Goal: Task Accomplishment & Management: Manage account settings

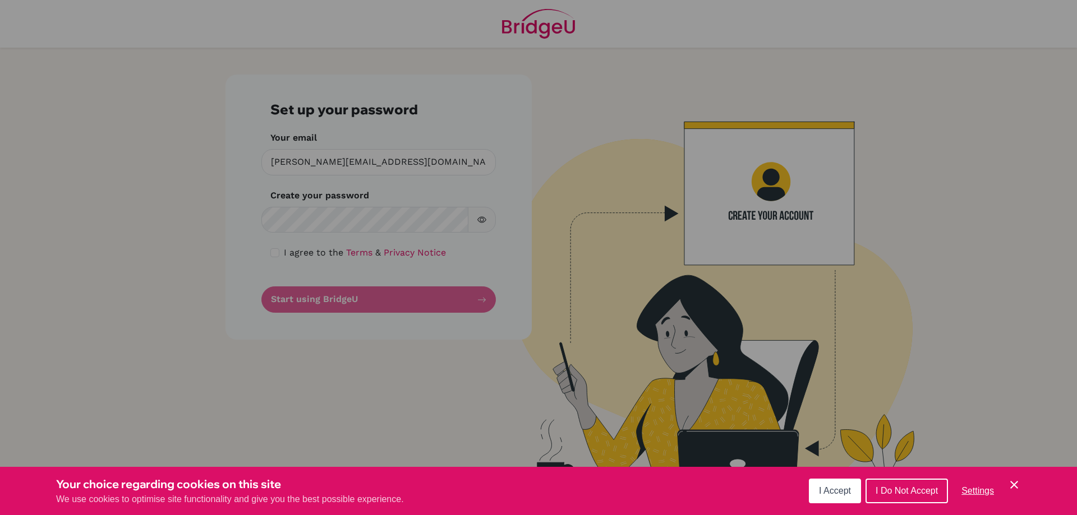
click at [827, 498] on button "I Accept" at bounding box center [835, 491] width 52 height 25
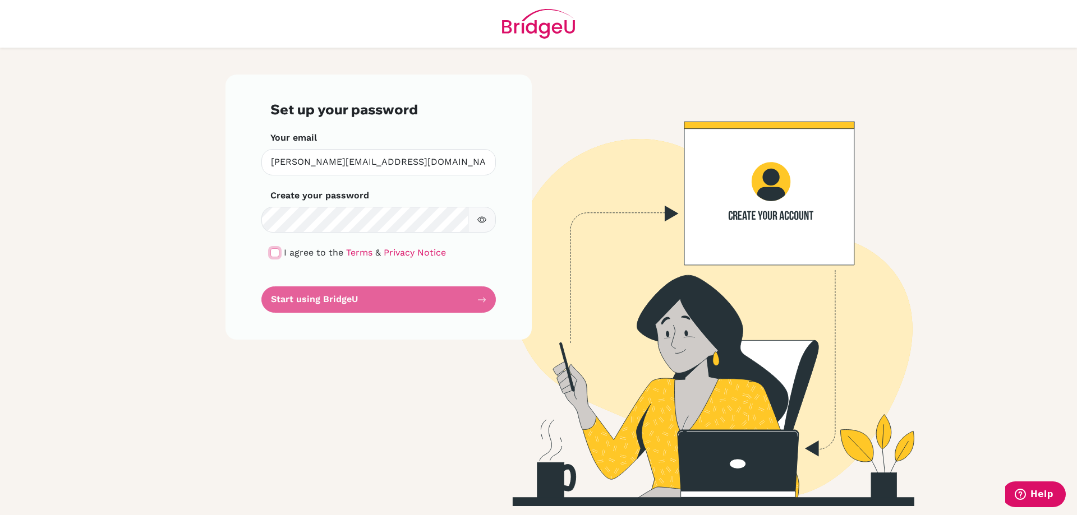
click at [274, 251] on input "checkbox" at bounding box center [274, 252] width 9 height 9
checkbox input "true"
click at [313, 304] on button "Start using BridgeU" at bounding box center [378, 300] width 234 height 26
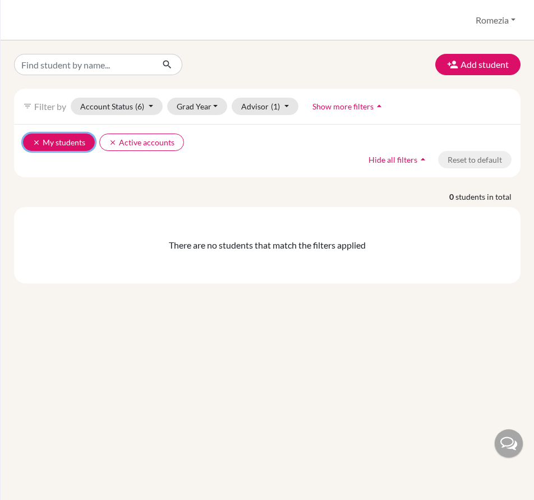
click at [62, 147] on button "clear My students" at bounding box center [59, 141] width 72 height 17
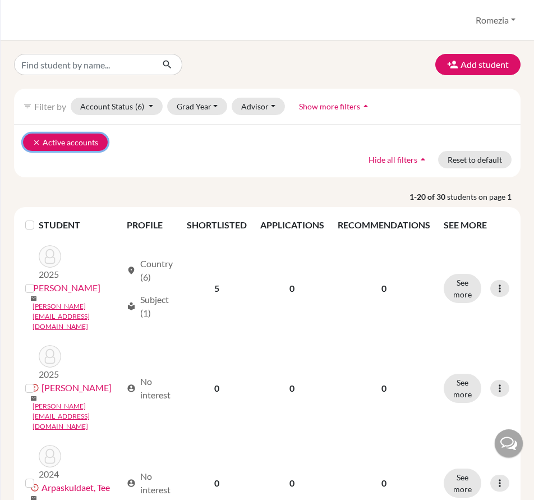
click at [79, 141] on button "clear Active accounts" at bounding box center [65, 141] width 85 height 17
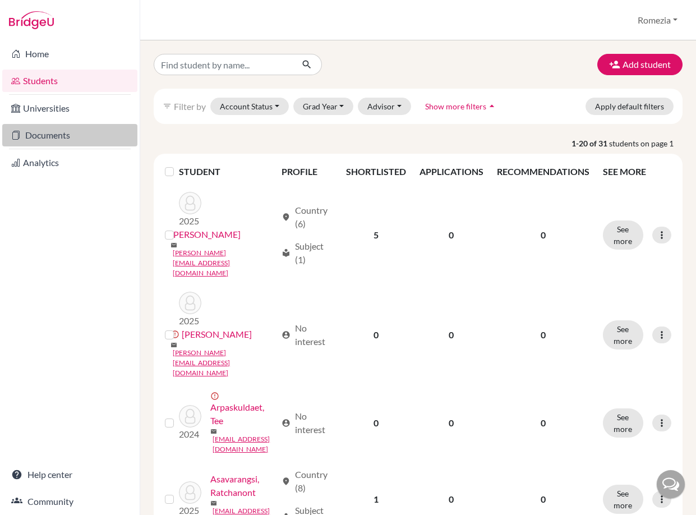
click at [49, 128] on link "Documents" at bounding box center [69, 135] width 135 height 22
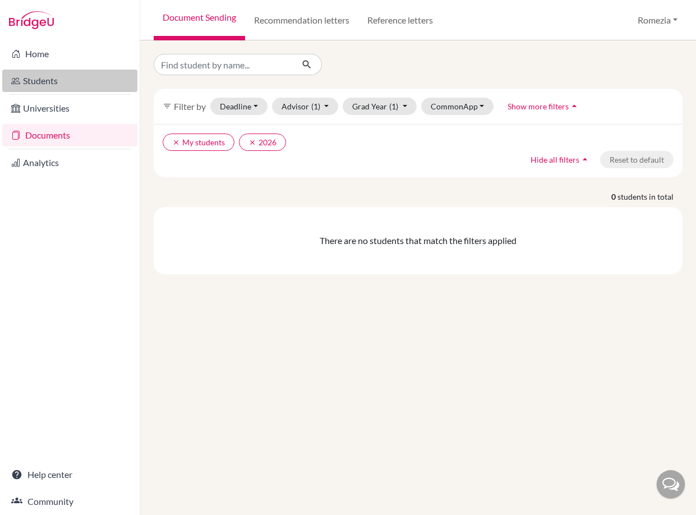
click at [36, 87] on link "Students" at bounding box center [69, 81] width 135 height 22
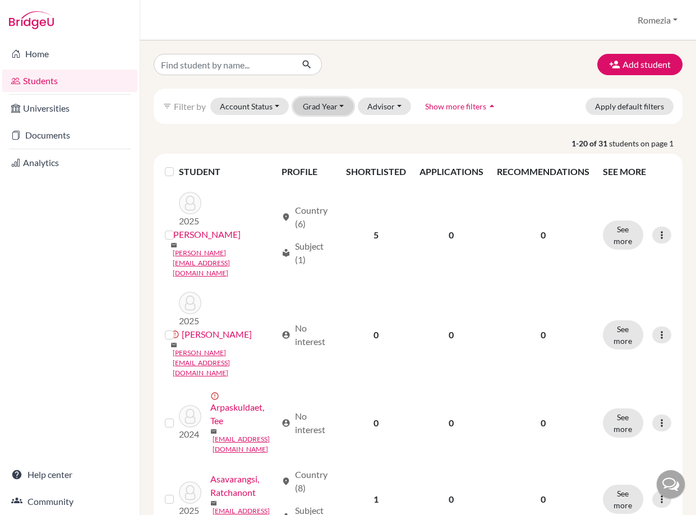
click at [328, 103] on button "Grad Year" at bounding box center [323, 106] width 61 height 17
click at [383, 108] on button "Advisor" at bounding box center [384, 106] width 53 height 17
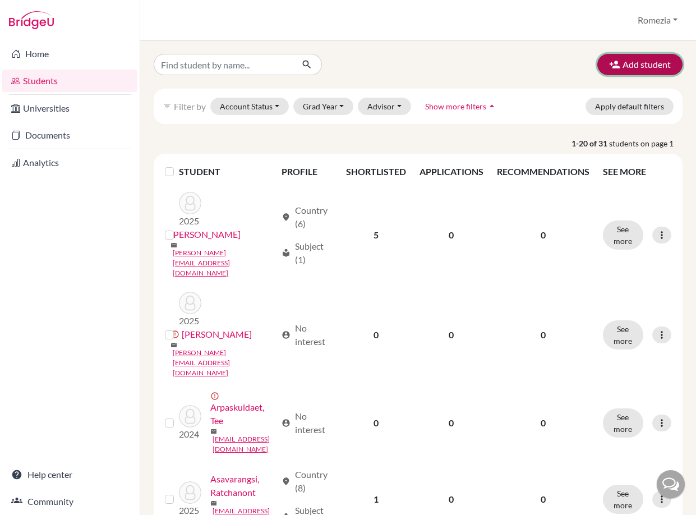
click at [617, 67] on button "Add student" at bounding box center [639, 64] width 85 height 21
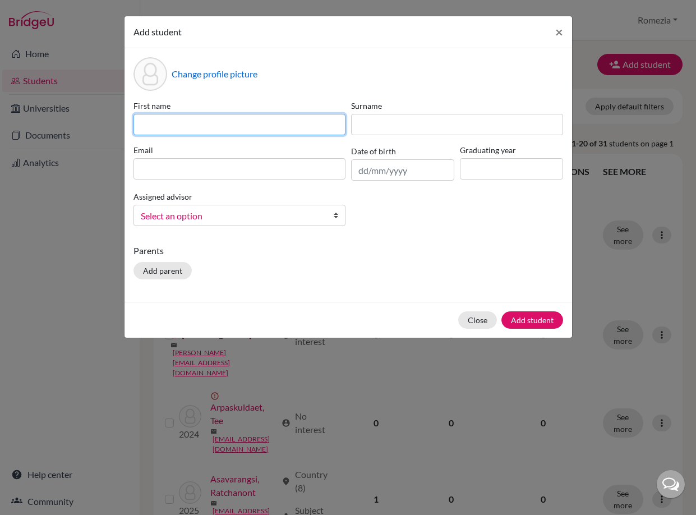
click at [149, 130] on input at bounding box center [239, 124] width 212 height 21
type input "R"
type input "t"
type input "Test"
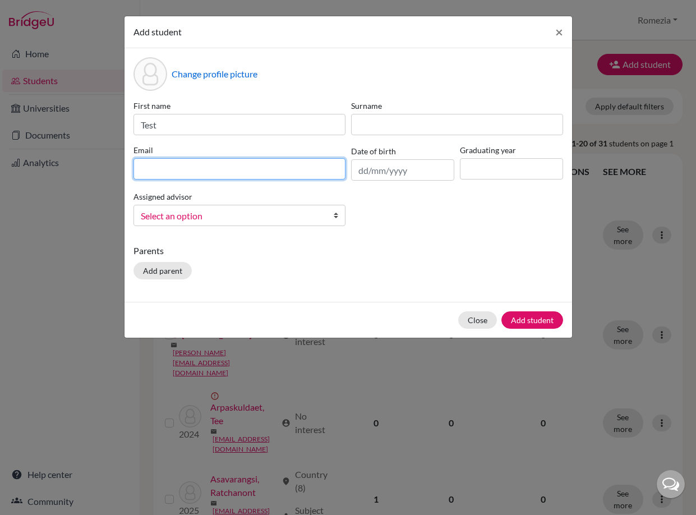
click at [160, 168] on input at bounding box center [239, 168] width 212 height 21
type input "fernandez.romezia@ips.ac.th"
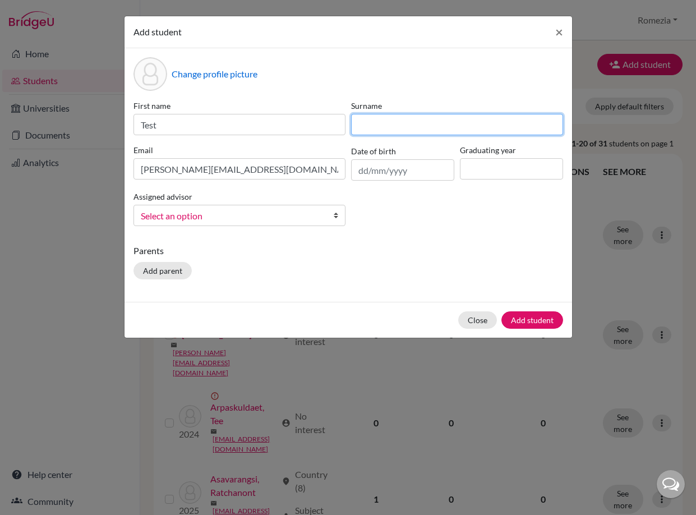
click at [436, 117] on input at bounding box center [457, 124] width 212 height 21
type input "Fernandez"
click at [394, 130] on input "Fernandez" at bounding box center [457, 124] width 212 height 21
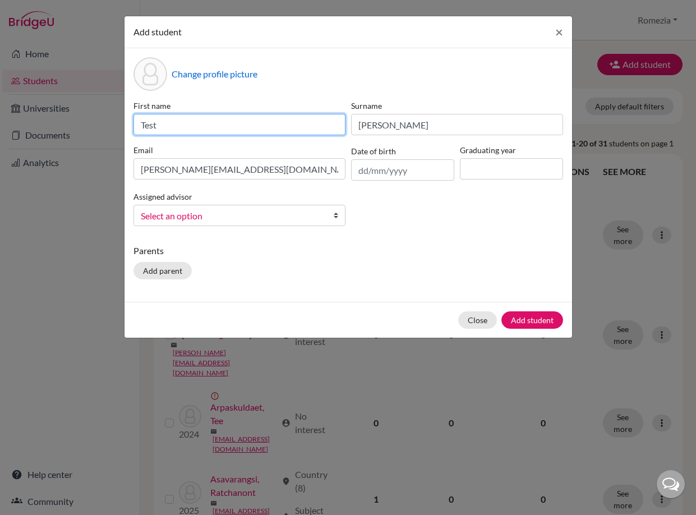
click at [151, 123] on input "Test" at bounding box center [239, 124] width 212 height 21
type input "Romezia"
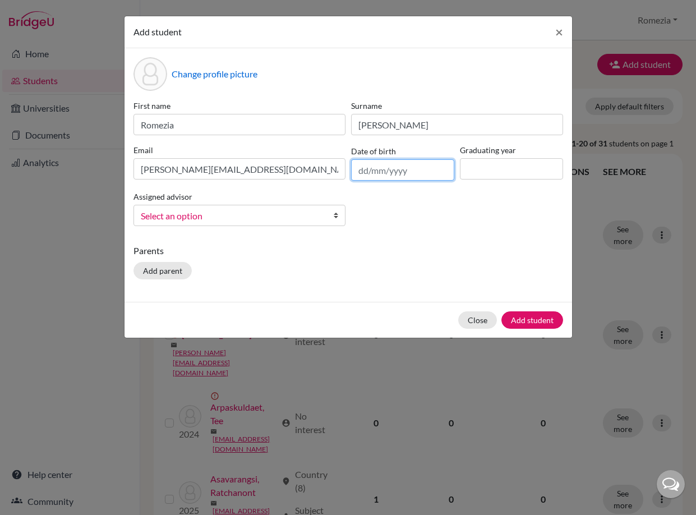
click at [401, 167] on input "text" at bounding box center [402, 169] width 103 height 21
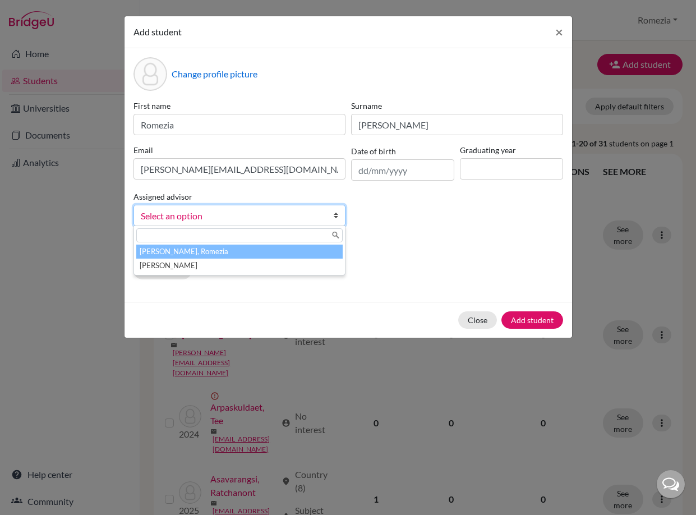
click at [290, 217] on span "Select an option" at bounding box center [232, 216] width 183 height 15
click at [284, 252] on li "Fernandez, Romezia" at bounding box center [239, 251] width 206 height 14
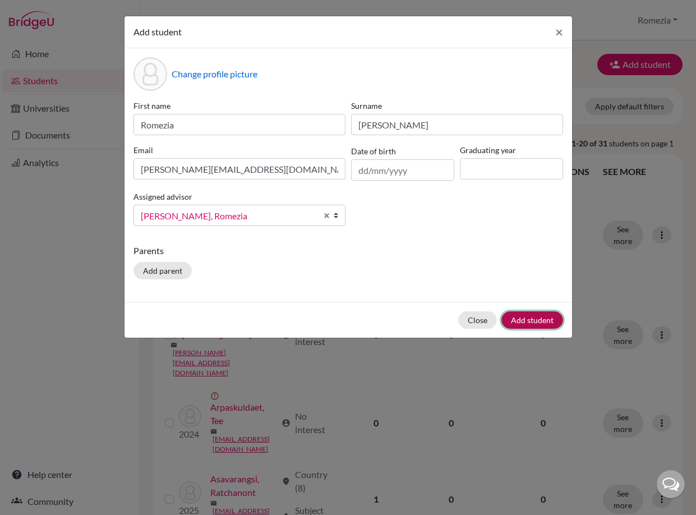
click at [529, 324] on button "Add student" at bounding box center [532, 319] width 62 height 17
click at [530, 166] on input at bounding box center [511, 168] width 103 height 21
type input "2026"
click at [541, 318] on button "Add student" at bounding box center [532, 319] width 62 height 17
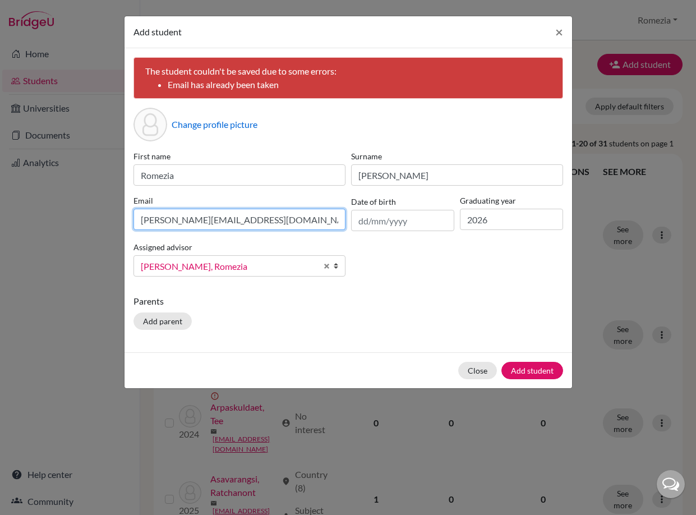
click at [242, 217] on input "fernandez.romezia@ips.ac.th" at bounding box center [239, 219] width 212 height 21
click at [250, 218] on input "fernandez.romezia@ips.ac.th" at bounding box center [239, 219] width 212 height 21
type input "[EMAIL_ADDRESS][DOMAIN_NAME]"
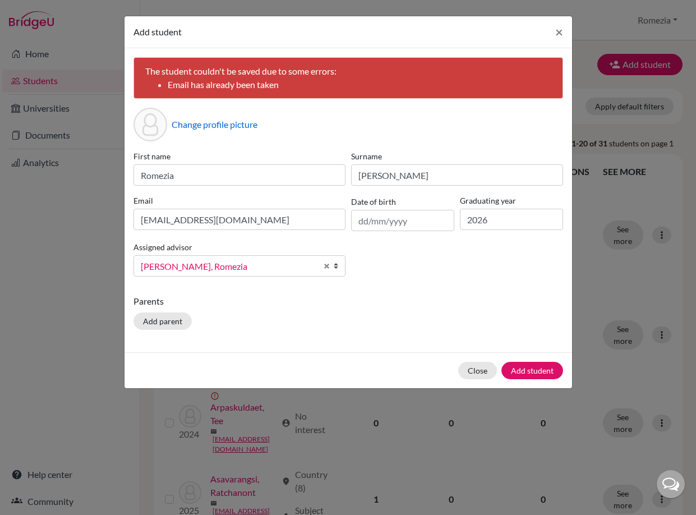
click at [525, 381] on div "Close Add student" at bounding box center [347, 370] width 447 height 36
click at [529, 371] on button "Add student" at bounding box center [532, 370] width 62 height 17
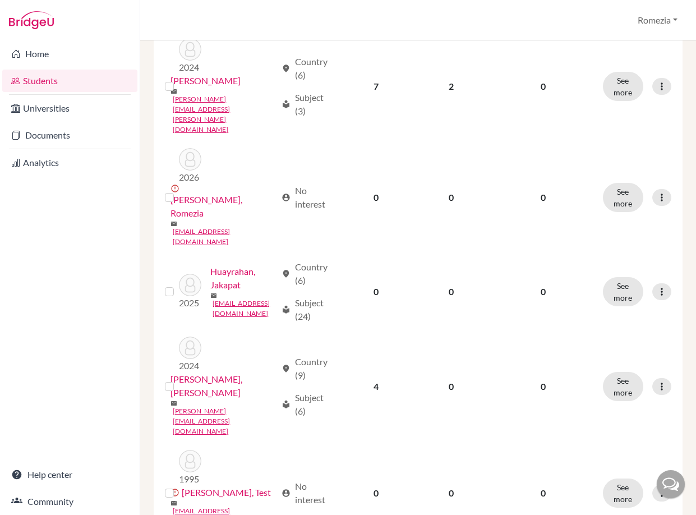
scroll to position [937, 0]
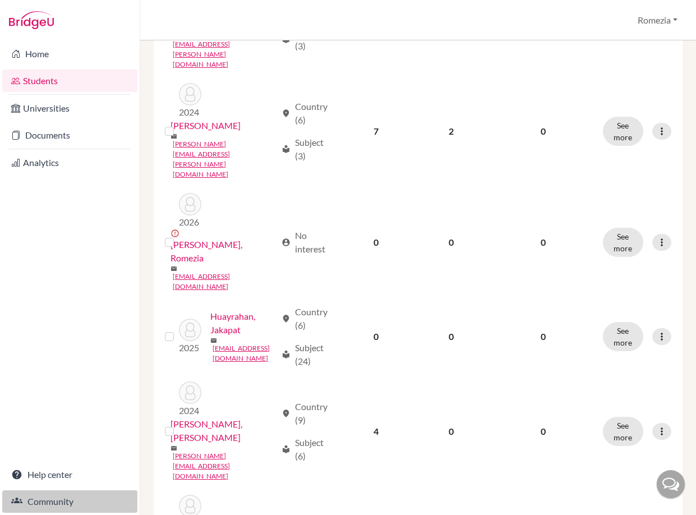
click at [89, 500] on link "Community" at bounding box center [69, 501] width 135 height 22
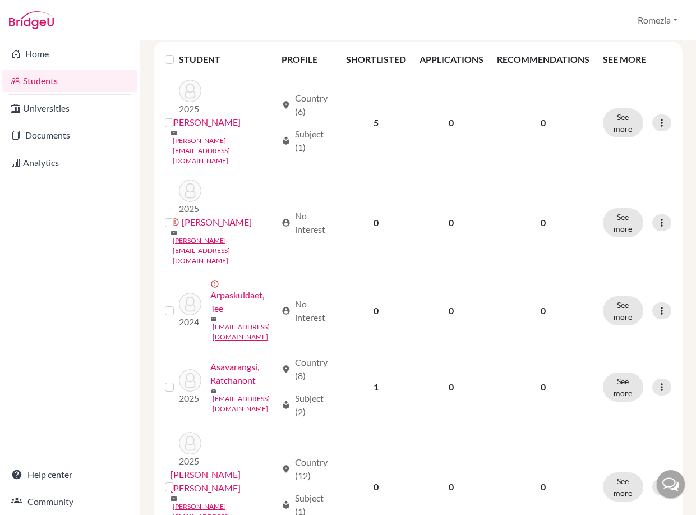
scroll to position [0, 0]
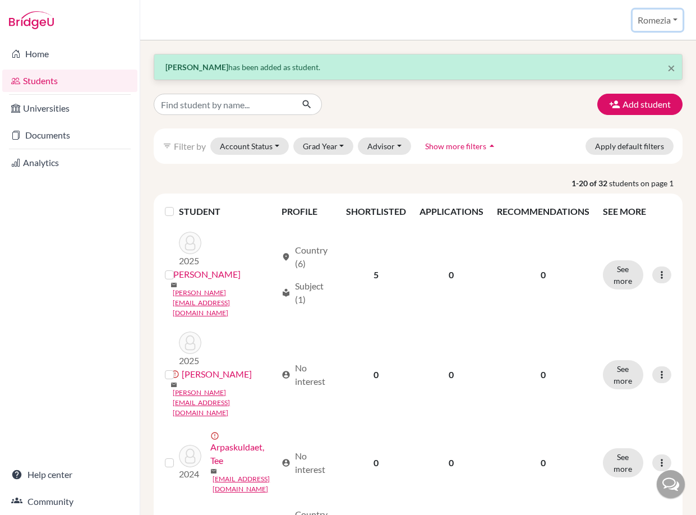
click at [672, 19] on button "Romezia" at bounding box center [658, 20] width 50 height 21
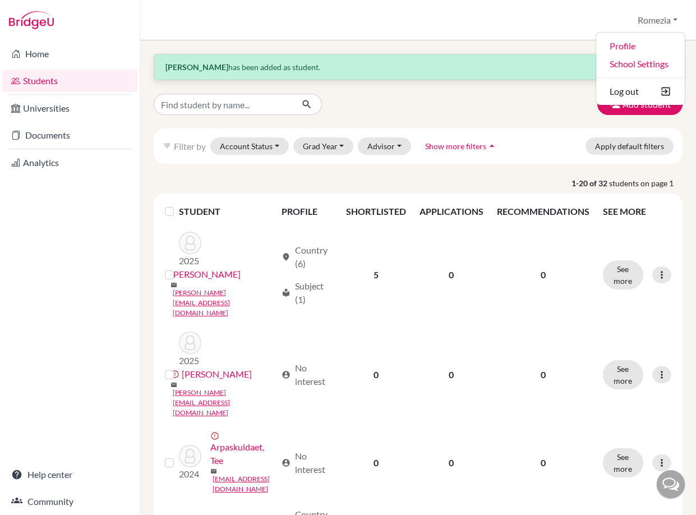
drag, startPoint x: 672, startPoint y: 19, endPoint x: 581, endPoint y: 24, distance: 91.0
click at [580, 24] on div "Students overview Romezia Profile School Settings Log out" at bounding box center [418, 20] width 556 height 40
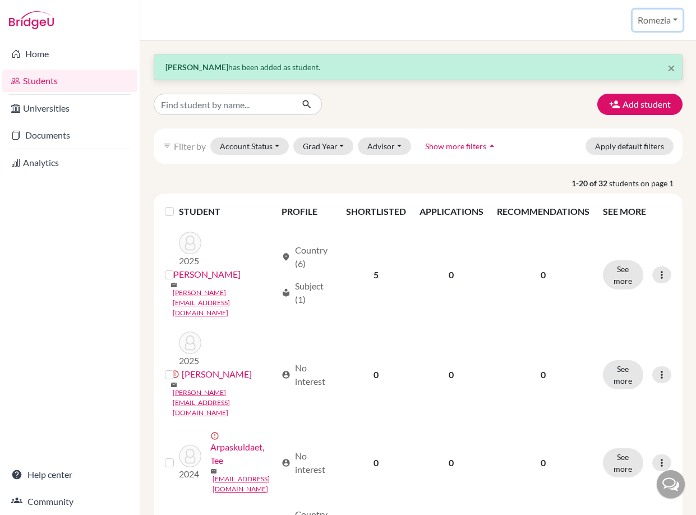
click at [663, 23] on button "Romezia" at bounding box center [658, 20] width 50 height 21
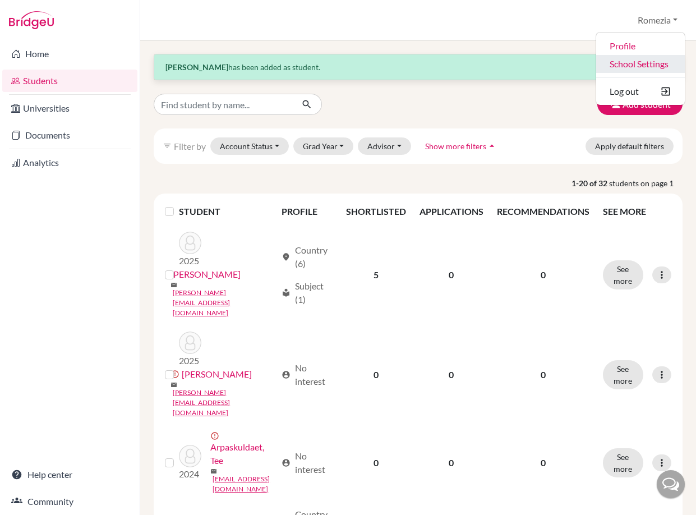
click at [638, 68] on link "School Settings" at bounding box center [640, 64] width 89 height 18
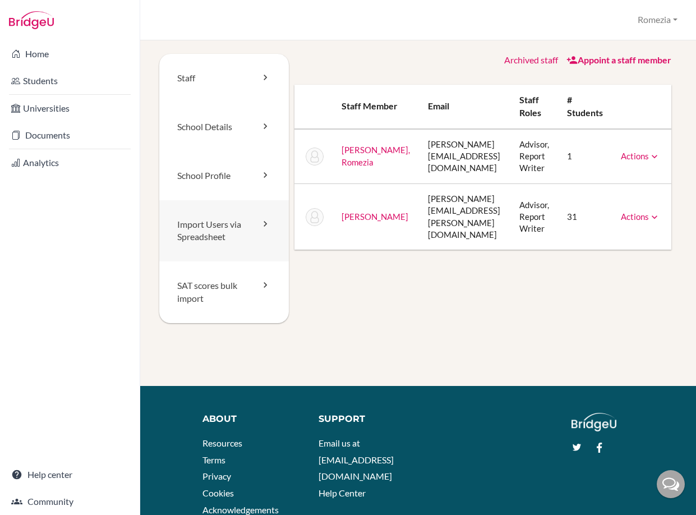
click at [242, 230] on link "Import Users via Spreadsheet" at bounding box center [224, 231] width 130 height 62
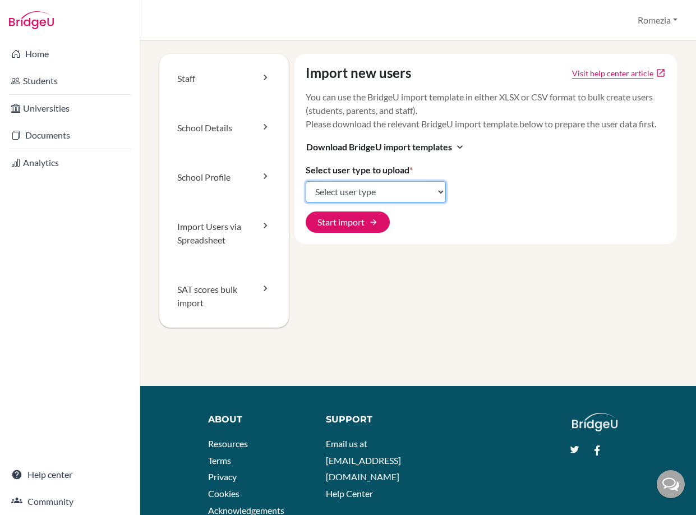
click at [370, 202] on select "Select user type Students Students and parents Parents Advisors Report writers" at bounding box center [376, 191] width 140 height 21
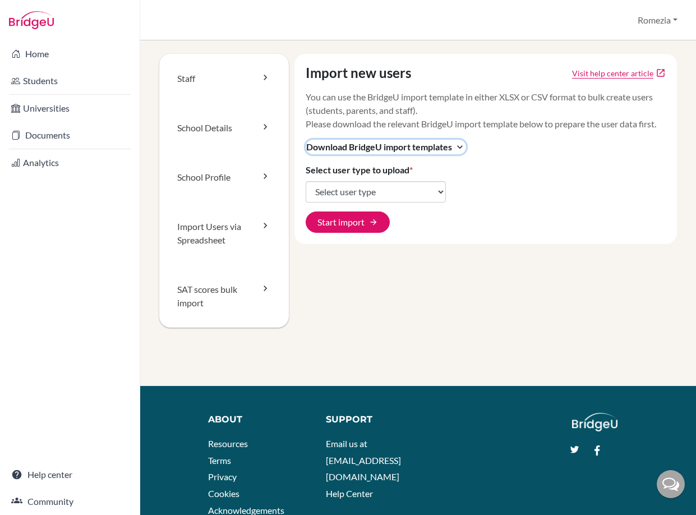
click at [459, 153] on icon "expand_more" at bounding box center [459, 146] width 11 height 11
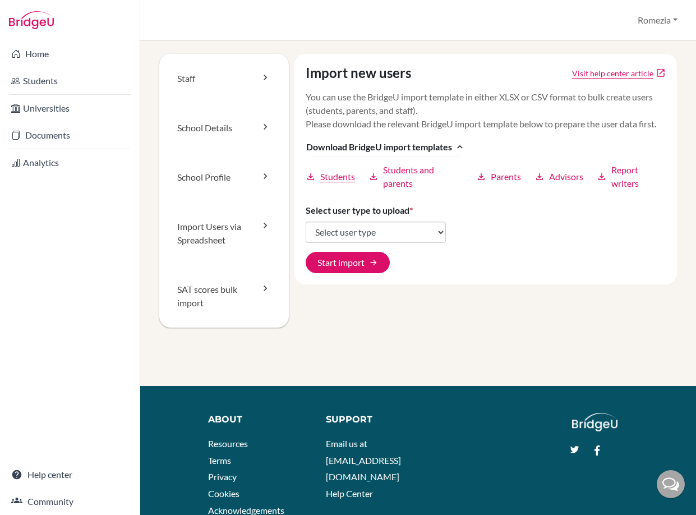
click at [346, 183] on span "Students" at bounding box center [337, 176] width 35 height 13
click at [365, 243] on select "Select user type Students Students and parents Parents Advisors Report writers" at bounding box center [376, 231] width 140 height 21
select select "students"
click at [306, 234] on select "Select user type Students Students and parents Parents Advisors Report writers" at bounding box center [376, 231] width 140 height 21
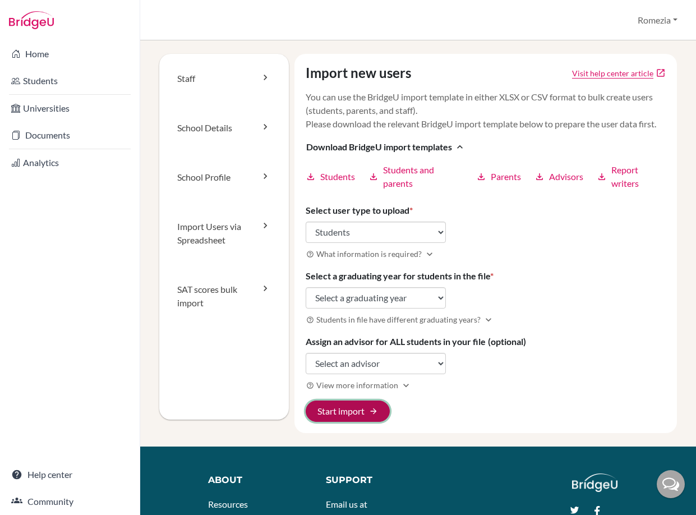
click at [330, 422] on button "Start import arrow_forward" at bounding box center [348, 410] width 84 height 21
click at [386, 233] on div "Import new users Visit help center article open_in_new You can use the BridgeU …" at bounding box center [485, 243] width 382 height 379
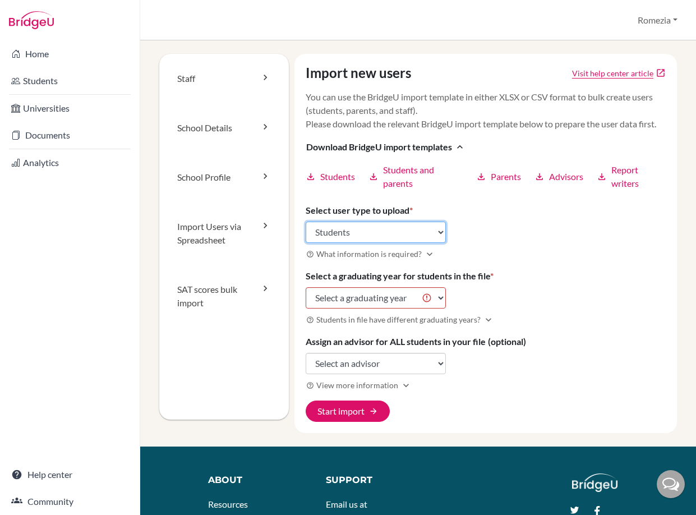
click at [384, 243] on select "Select user type Students Students and parents Parents Advisors Report writers" at bounding box center [376, 231] width 140 height 21
click at [306, 234] on select "Select user type Students Students and parents Parents Advisors Report writers" at bounding box center [376, 231] width 140 height 21
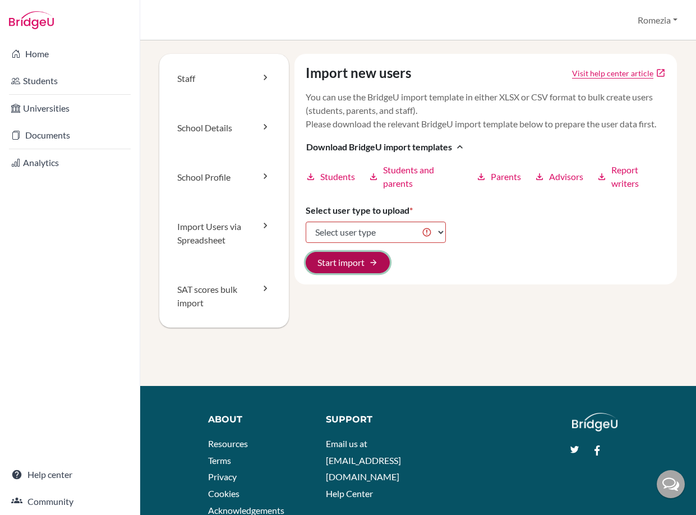
click at [344, 273] on button "Start import arrow_forward" at bounding box center [348, 262] width 84 height 21
click at [377, 257] on div "Import new users Visit help center article open_in_new You can use the BridgeU …" at bounding box center [485, 169] width 382 height 230
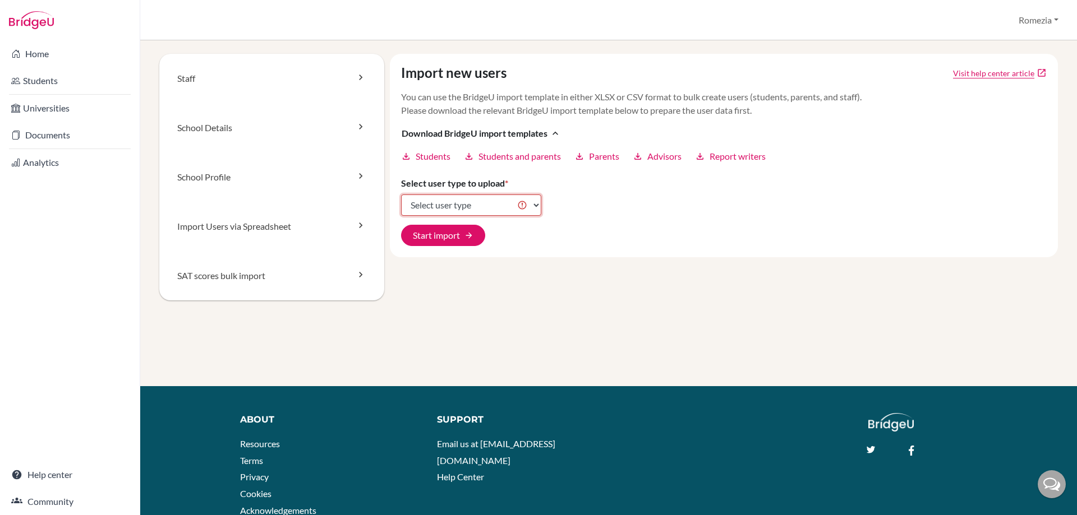
click at [455, 202] on select "Select user type Students Students and parents Parents Advisors Report writers" at bounding box center [471, 205] width 140 height 21
select select "students"
click at [401, 195] on select "Select user type Students Students and parents Parents Advisors Report writers" at bounding box center [471, 205] width 140 height 21
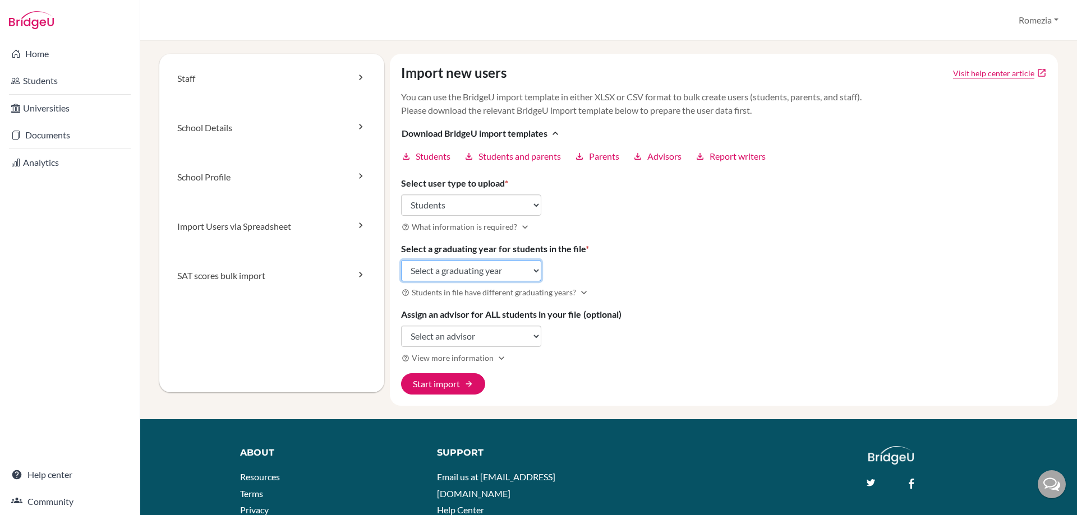
click at [493, 269] on select "Select a graduating year 2024 2025 2026 2027 2028 2029" at bounding box center [471, 270] width 140 height 21
select select "2026"
click at [401, 260] on select "Select a graduating year 2024 2025 2026 2027 2028 2029" at bounding box center [471, 270] width 140 height 21
click at [495, 327] on select "Select an advisor Romezia Fernandez Karla Reyes" at bounding box center [471, 336] width 140 height 21
select select "458698"
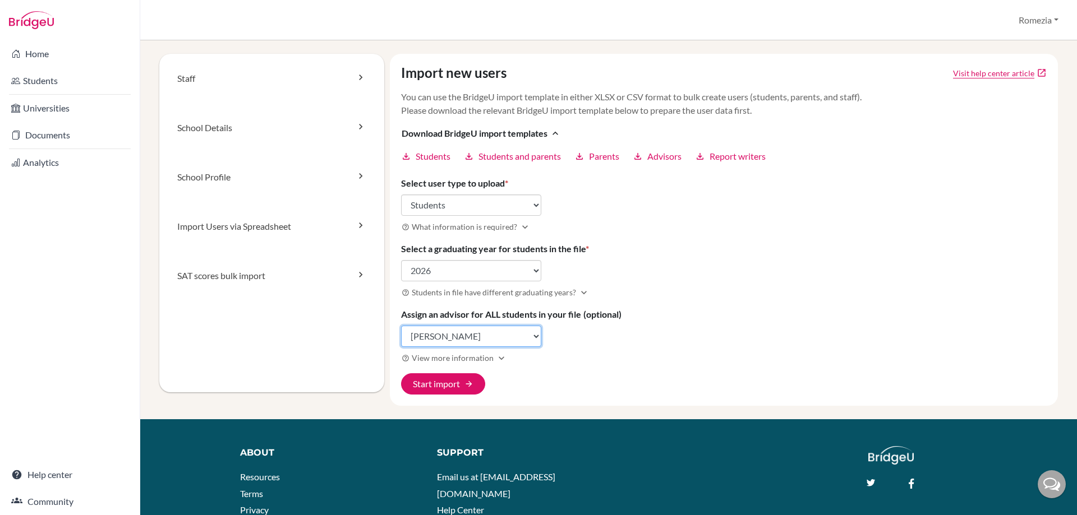
click at [401, 326] on select "Select an advisor Romezia Fernandez Karla Reyes" at bounding box center [471, 336] width 140 height 21
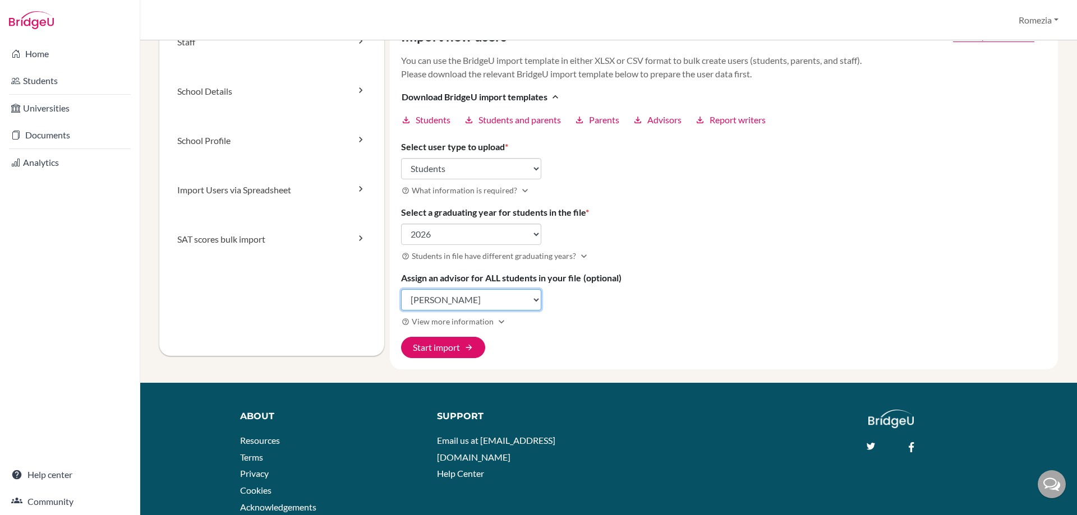
scroll to position [56, 0]
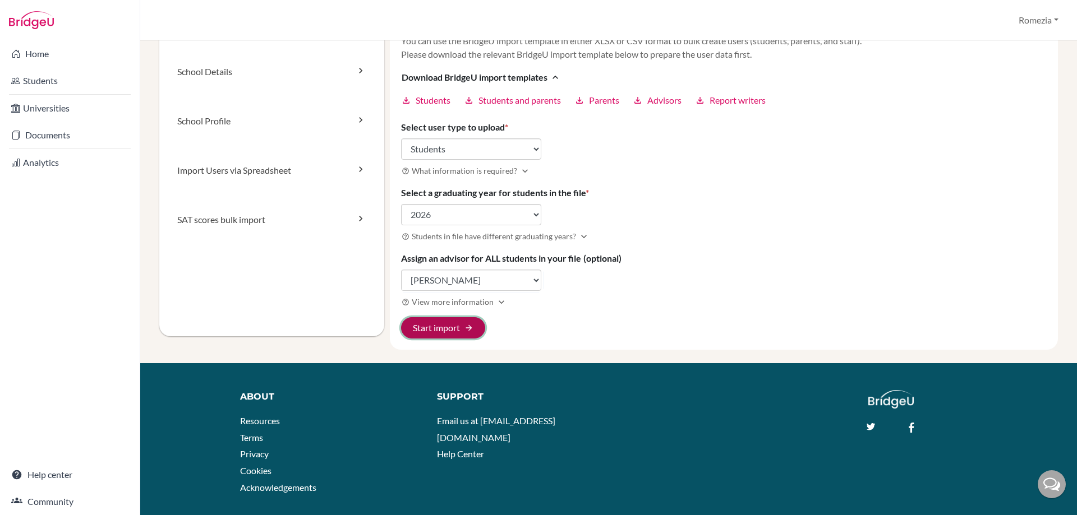
click at [455, 331] on button "Start import arrow_forward" at bounding box center [443, 327] width 84 height 21
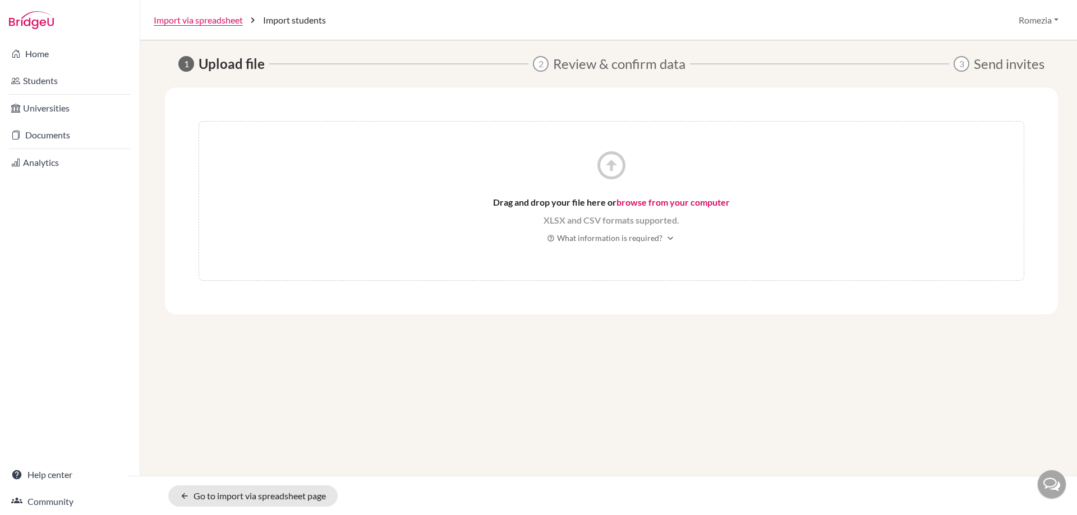
click at [690, 203] on link "browse from your computer" at bounding box center [672, 202] width 113 height 11
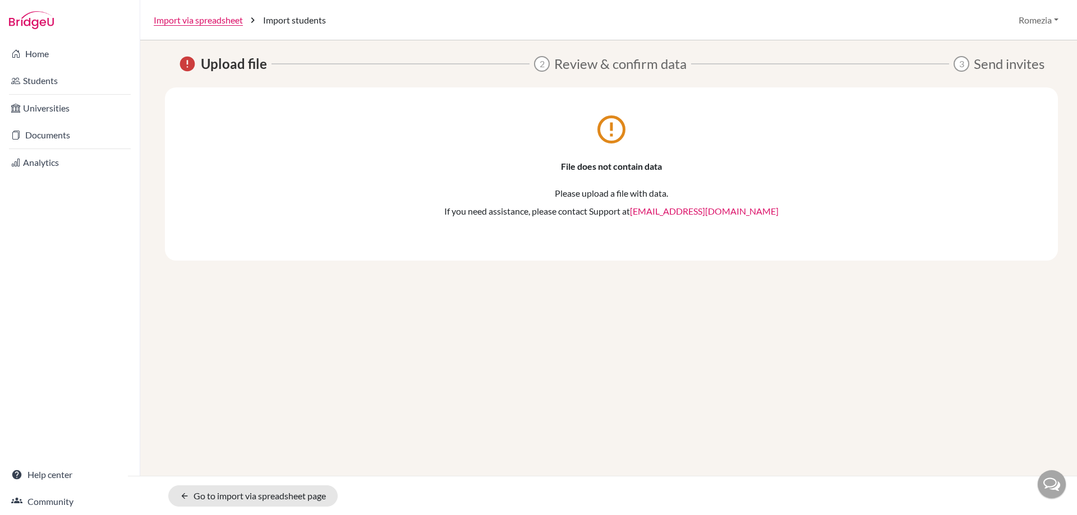
click at [657, 447] on div "error Upload file 2 Review & confirm data 3 Send invites error_outline File doe…" at bounding box center [608, 277] width 936 height 475
click at [647, 163] on p "File does not contain data" at bounding box center [611, 166] width 825 height 13
click at [222, 20] on link "Import via spreadsheet" at bounding box center [198, 19] width 89 height 13
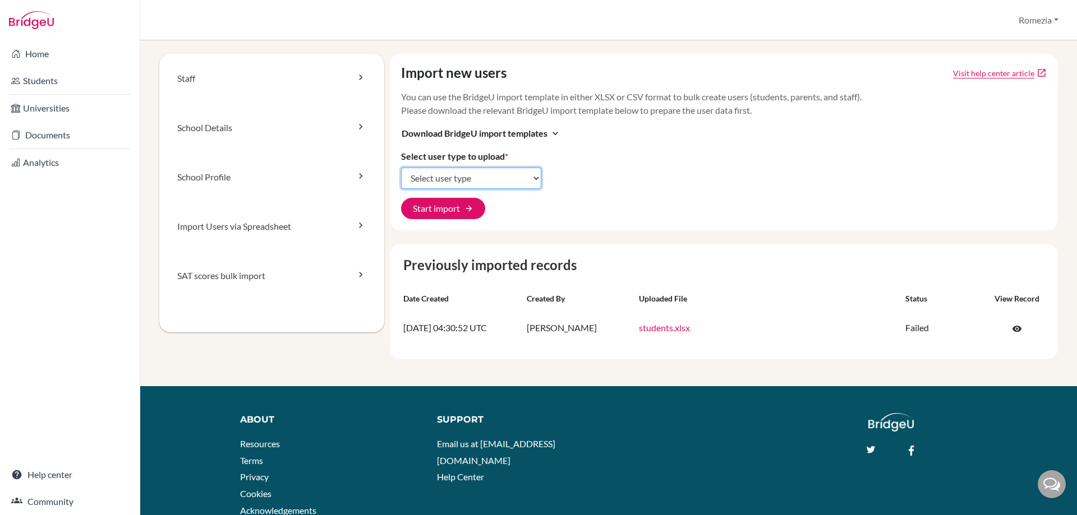
click at [445, 175] on select "Select user type Students Students and parents Parents Advisors Report writers" at bounding box center [471, 178] width 140 height 21
select select "students"
click at [401, 168] on select "Select user type Students Students and parents Parents Advisors Report writers" at bounding box center [471, 178] width 140 height 21
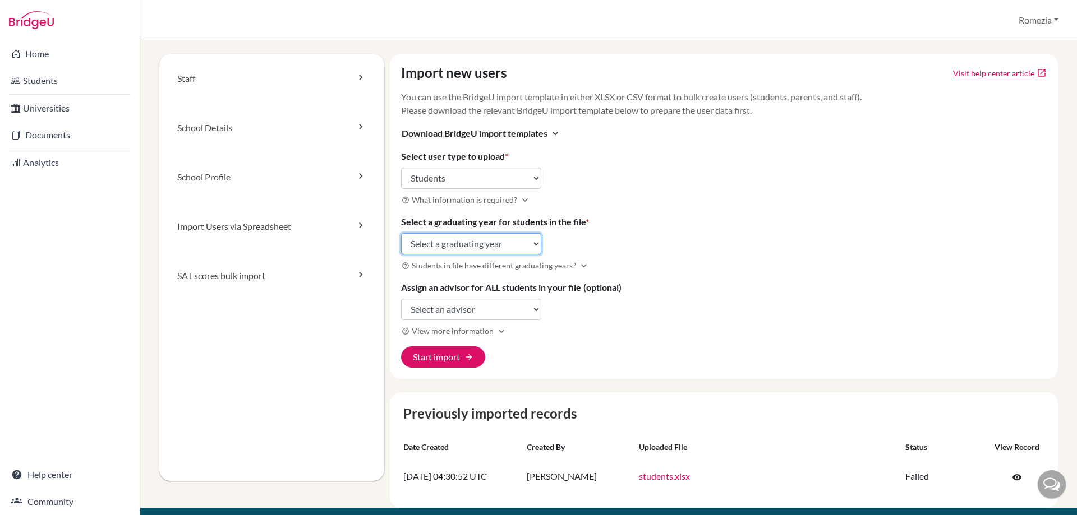
click at [463, 247] on select "Select a graduating year 2024 2025 2026 2027 2028 2029" at bounding box center [471, 243] width 140 height 21
select select "2026"
click at [401, 233] on select "Select a graduating year 2024 2025 2026 2027 2028 2029" at bounding box center [471, 243] width 140 height 21
click at [476, 306] on select "Select an advisor Romezia Fernandez Karla Reyes" at bounding box center [471, 309] width 140 height 21
select select "458698"
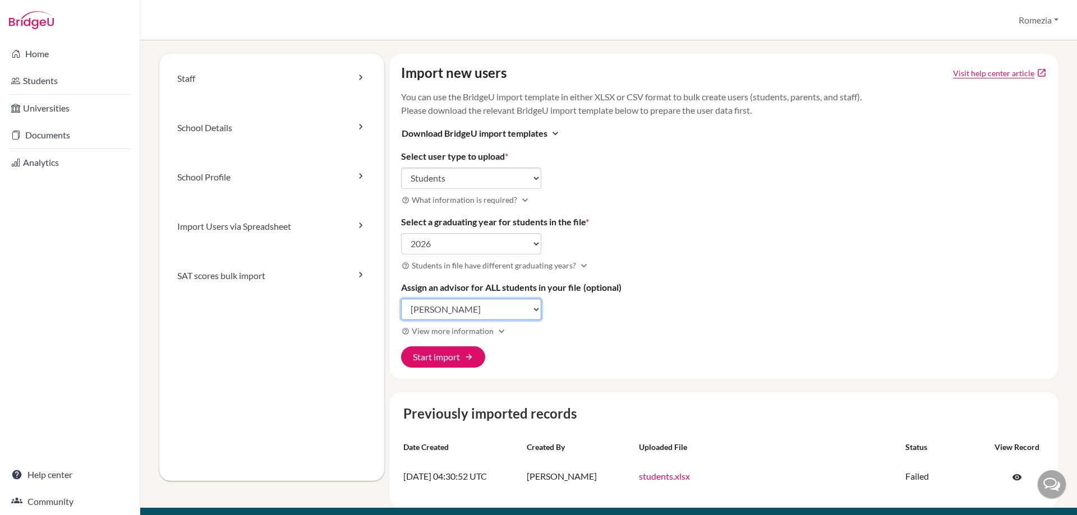
click at [401, 299] on select "Select an advisor Romezia Fernandez Karla Reyes" at bounding box center [471, 309] width 140 height 21
click at [460, 351] on button "Start import arrow_forward" at bounding box center [443, 357] width 84 height 21
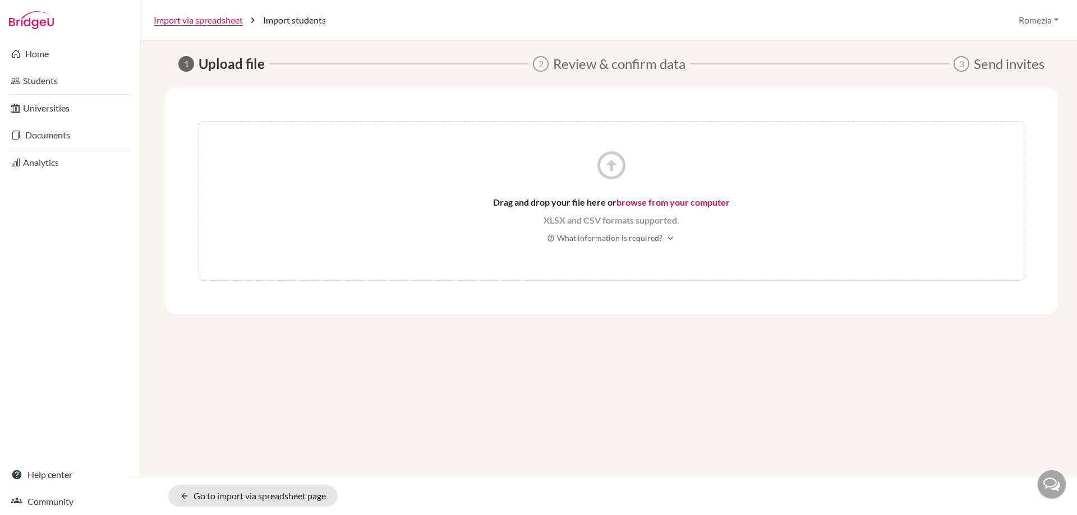
click at [637, 204] on link "browse from your computer" at bounding box center [672, 202] width 113 height 11
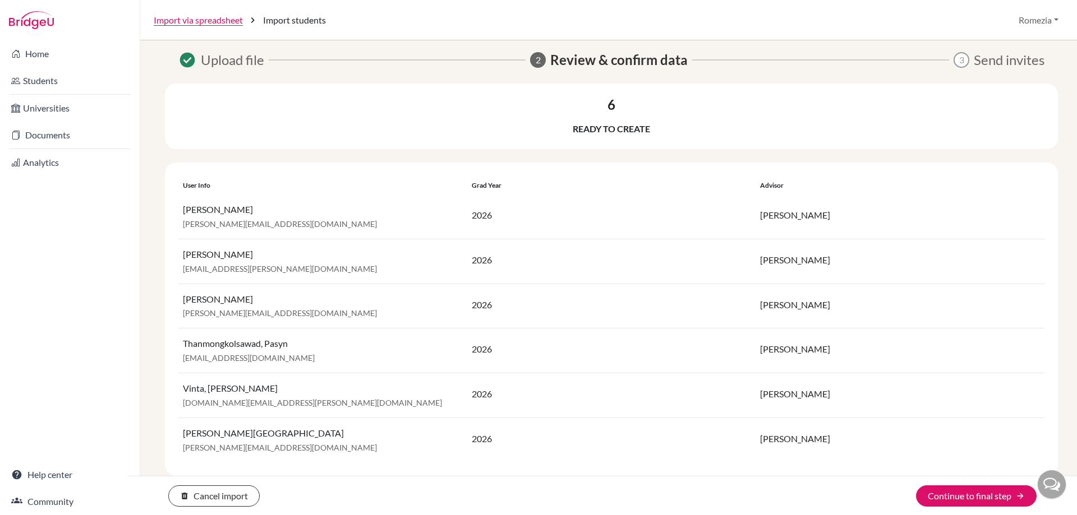
scroll to position [5, 0]
click at [975, 498] on button "Continue to final step arrow_forward" at bounding box center [976, 496] width 121 height 21
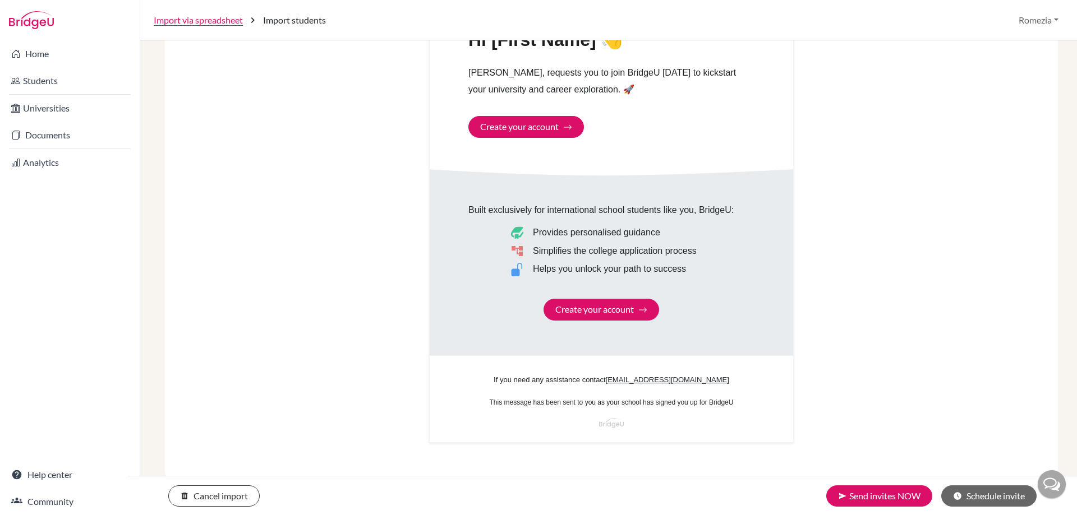
scroll to position [590, 0]
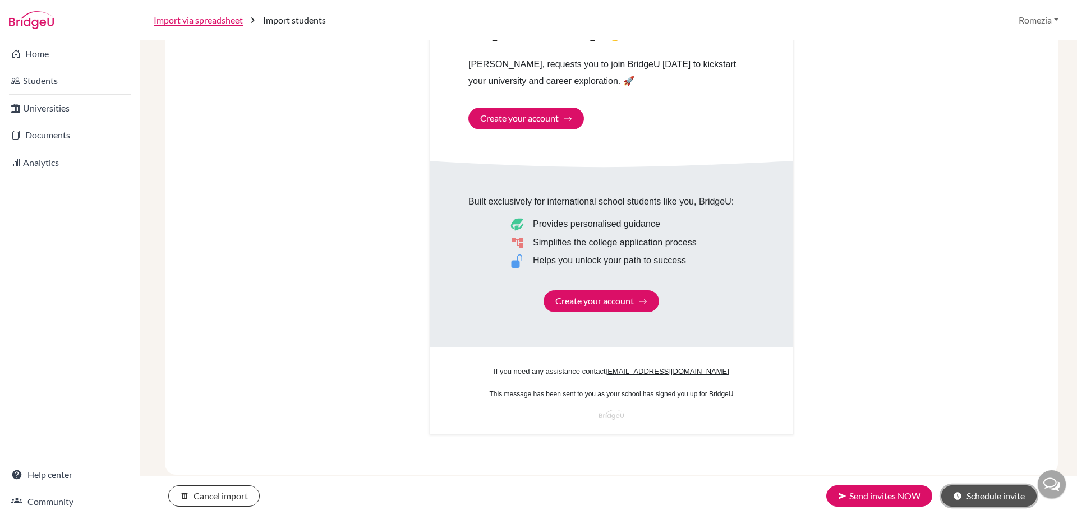
click at [953, 495] on icon "schedule" at bounding box center [957, 496] width 9 height 9
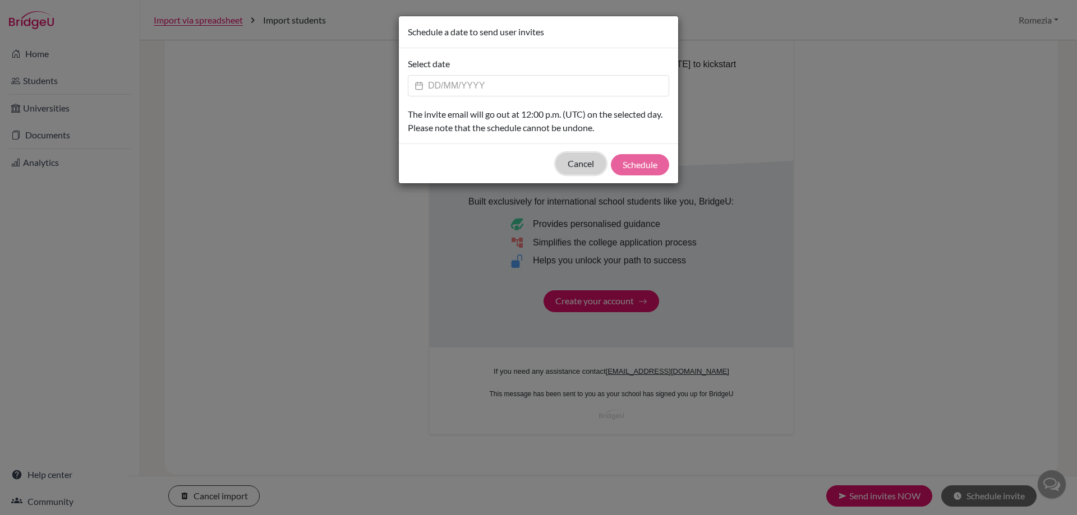
click at [571, 168] on button "Cancel" at bounding box center [581, 163] width 50 height 21
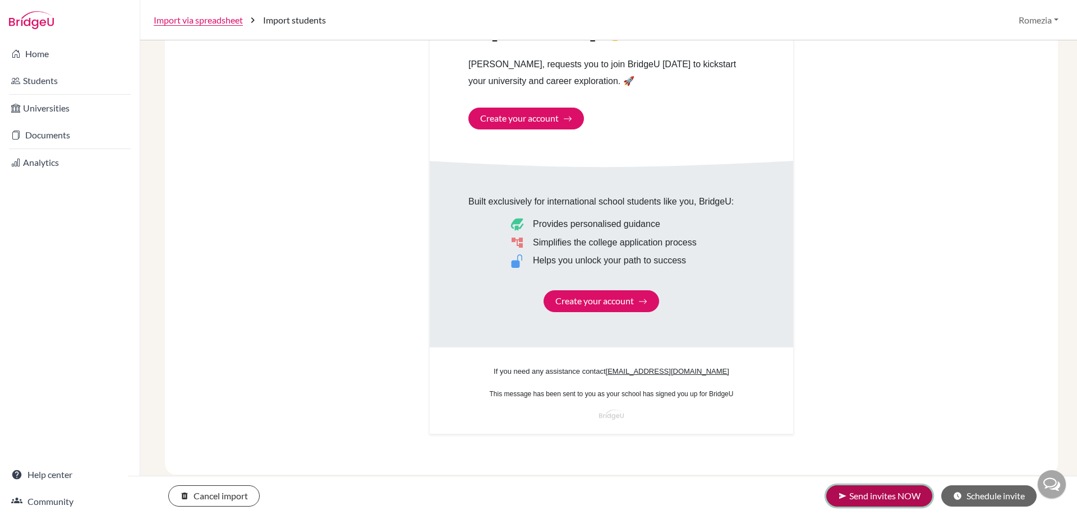
click at [892, 497] on button "send Send invites NOW" at bounding box center [879, 496] width 106 height 21
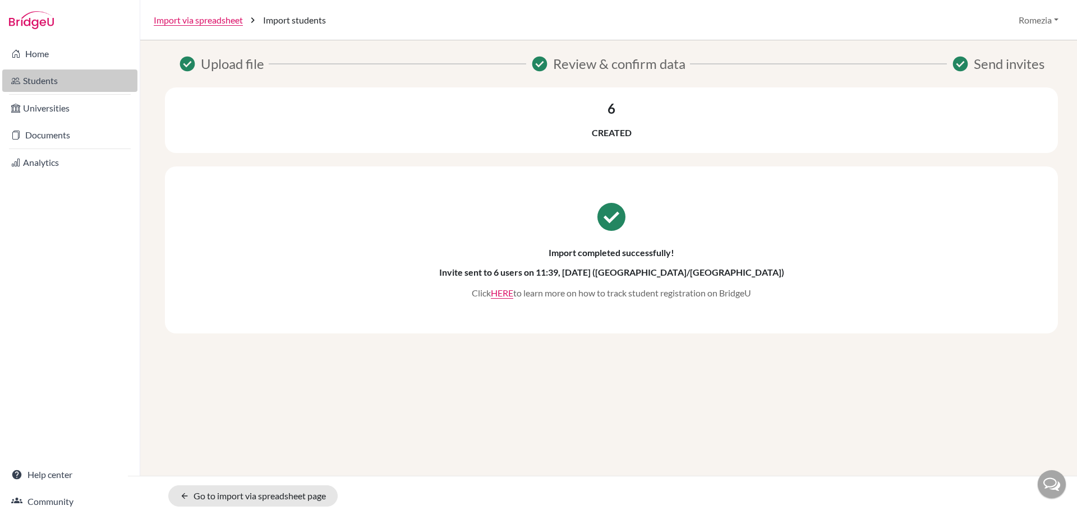
click at [35, 78] on link "Students" at bounding box center [69, 81] width 135 height 22
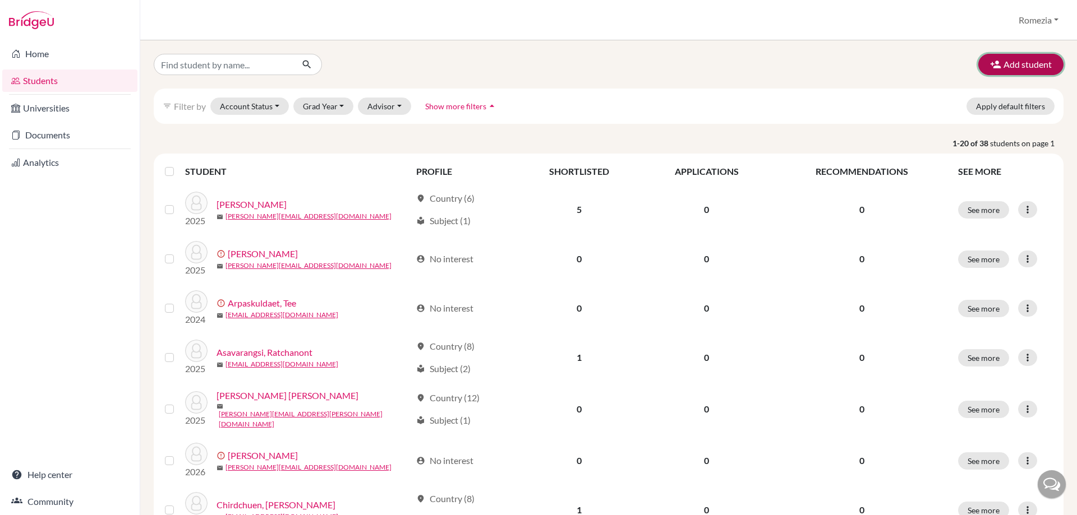
click at [1032, 58] on button "Add student" at bounding box center [1020, 64] width 85 height 21
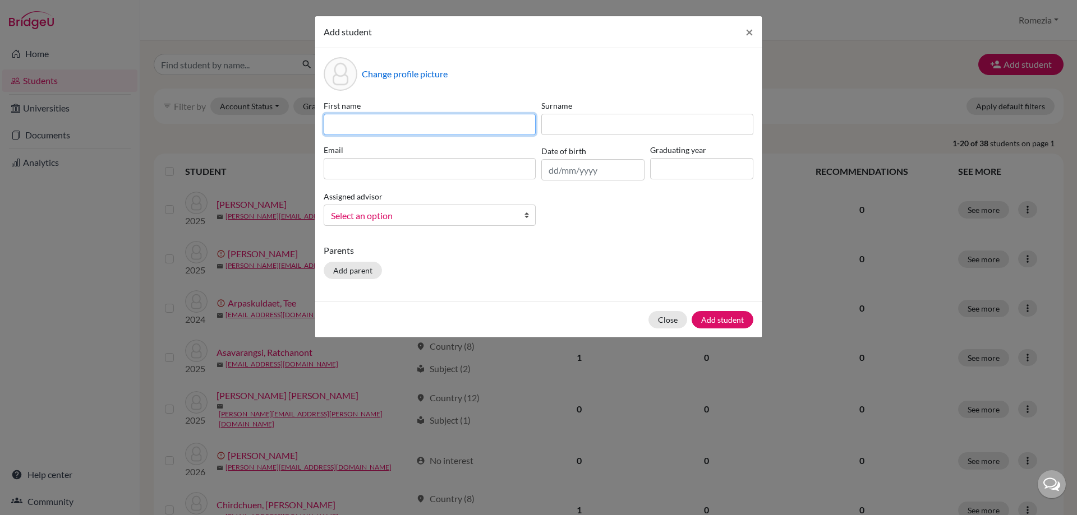
click at [470, 131] on input at bounding box center [430, 124] width 212 height 21
type input "[PERSON_NAME]"
click at [657, 174] on input at bounding box center [701, 168] width 103 height 21
type input "2026"
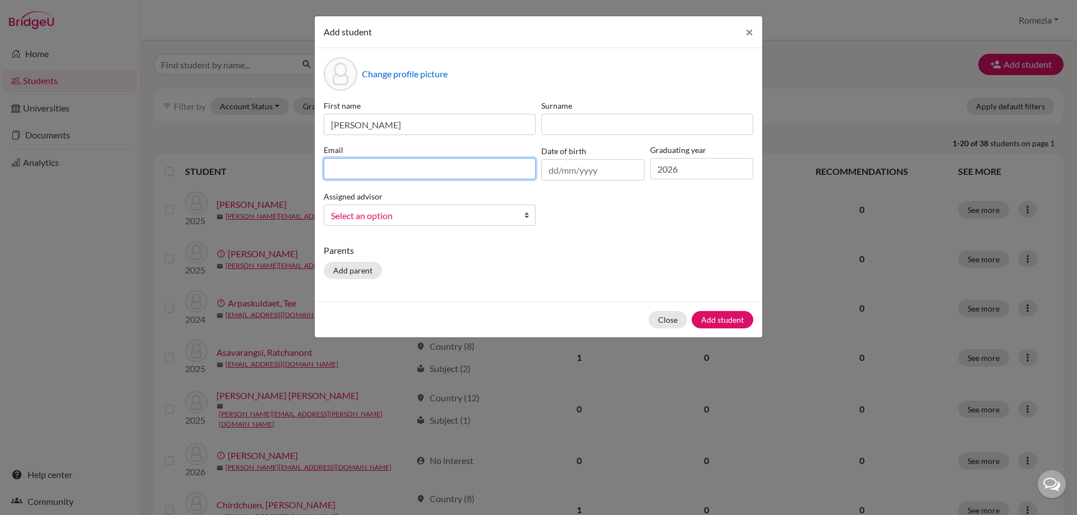
click at [396, 172] on input at bounding box center [430, 168] width 212 height 21
type input "[PERSON_NAME][EMAIL_ADDRESS][DOMAIN_NAME]"
click at [562, 264] on div "Parents Add parent" at bounding box center [539, 264] width 430 height 40
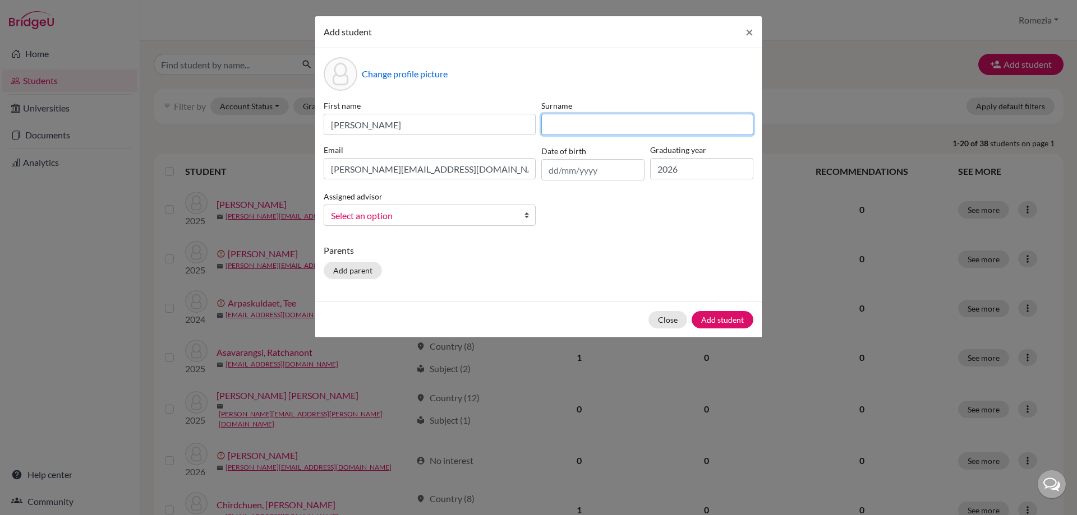
click at [573, 130] on input at bounding box center [647, 124] width 212 height 21
paste input "[PERSON_NAME] [PERSON_NAME]"
click at [596, 128] on input "[PERSON_NAME] [PERSON_NAME]" at bounding box center [647, 124] width 212 height 21
type input "[PERSON_NAME]"
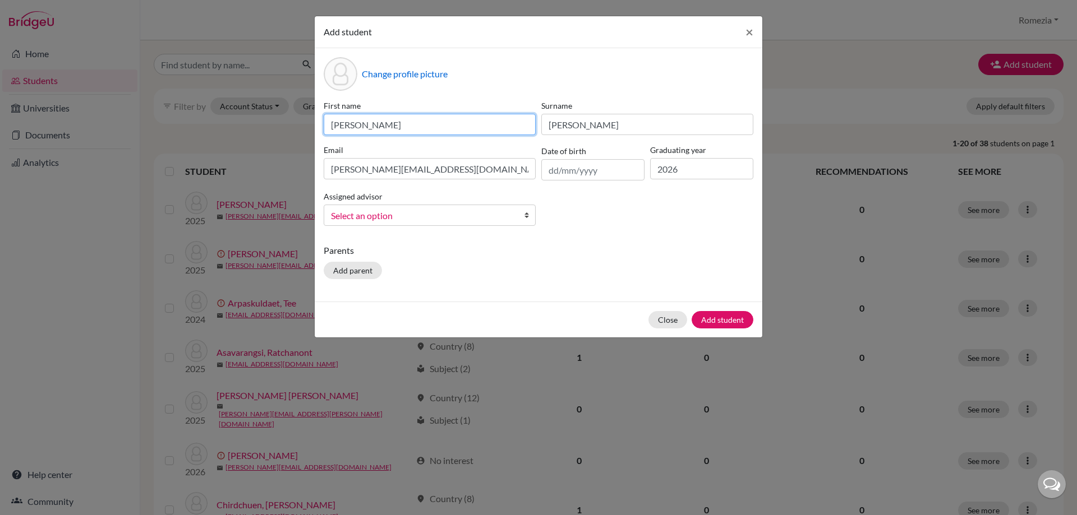
type input "[PERSON_NAME]"
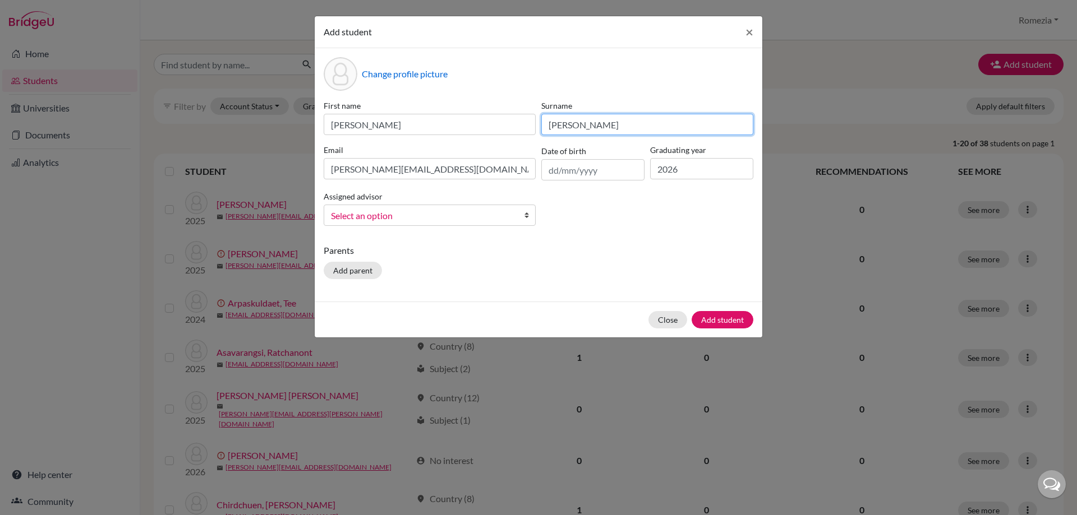
click at [558, 123] on input "[PERSON_NAME]" at bounding box center [647, 124] width 212 height 21
type input "Relangi"
click at [528, 217] on b at bounding box center [529, 215] width 11 height 20
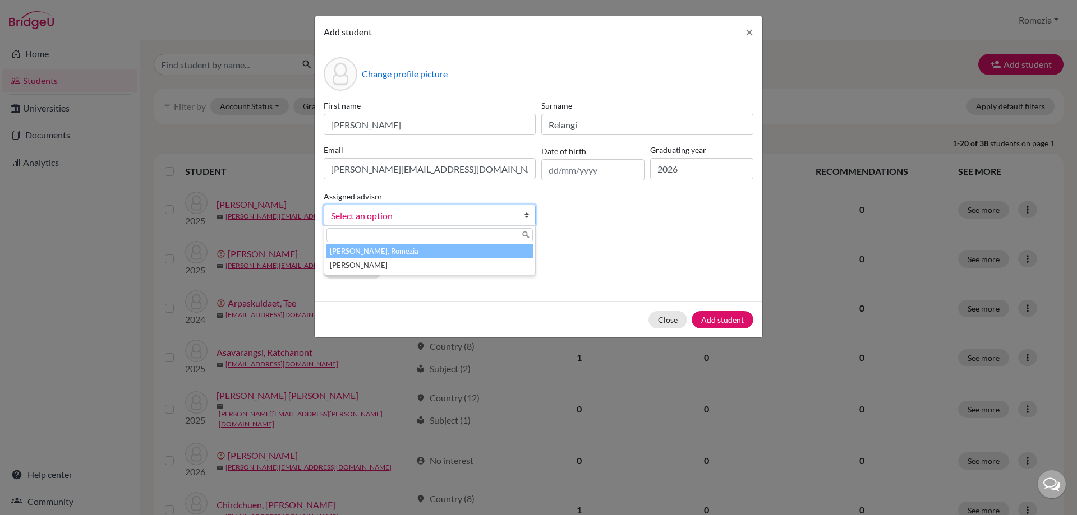
click at [477, 250] on li "[PERSON_NAME], Romezia" at bounding box center [429, 251] width 206 height 14
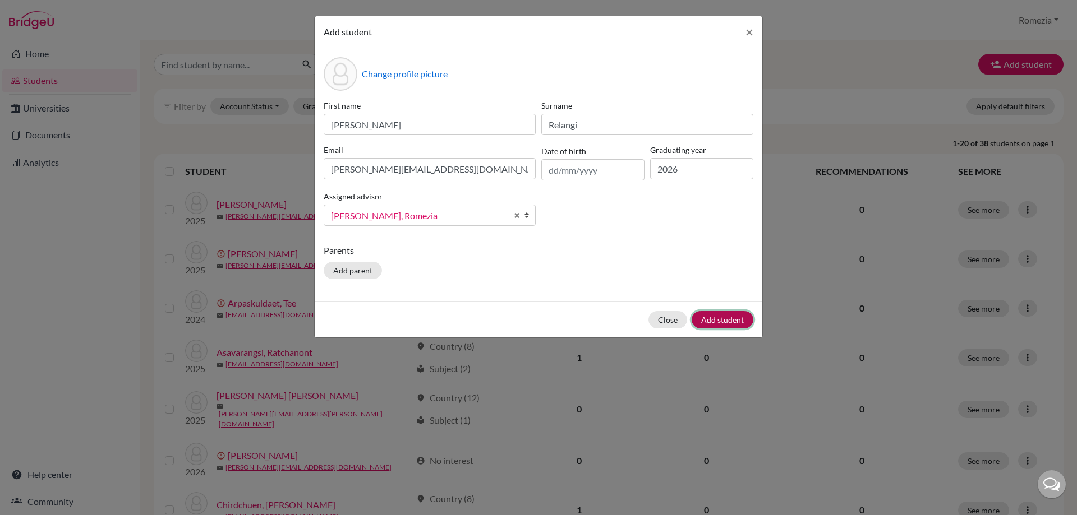
click at [726, 318] on button "Add student" at bounding box center [722, 319] width 62 height 17
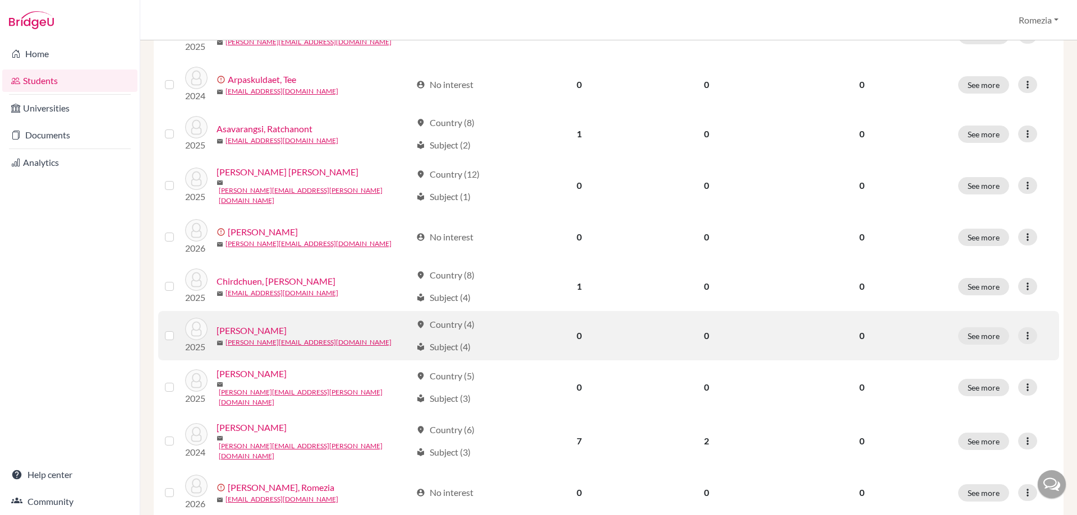
scroll to position [224, 0]
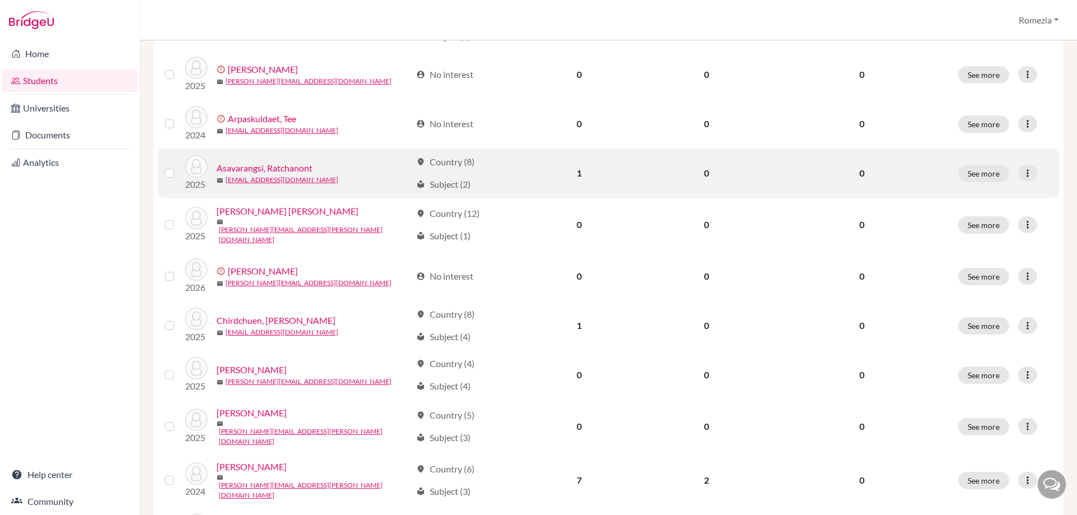
drag, startPoint x: 171, startPoint y: 221, endPoint x: 158, endPoint y: 188, distance: 35.5
click at [178, 218] on label at bounding box center [178, 218] width 0 height 0
click at [0, 0] on input "checkbox" at bounding box center [0, 0] width 0 height 0
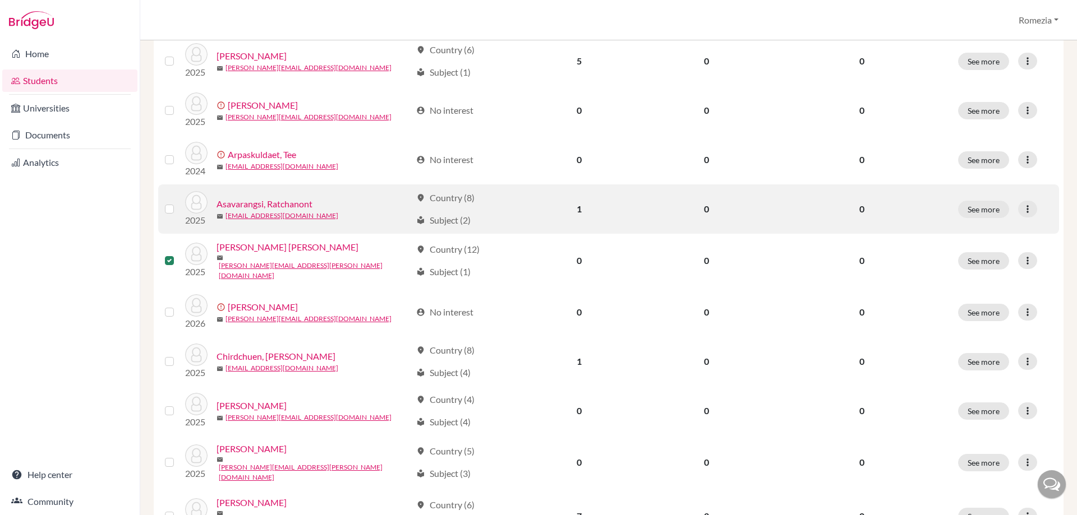
scroll to position [260, 0]
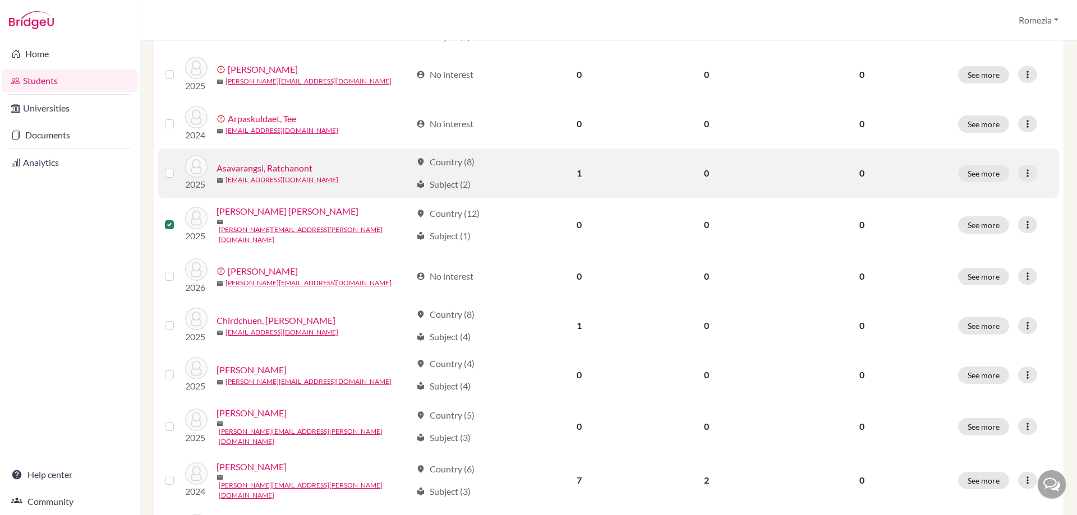
click at [178, 167] on label at bounding box center [178, 167] width 0 height 0
click at [0, 0] on input "checkbox" at bounding box center [0, 0] width 0 height 0
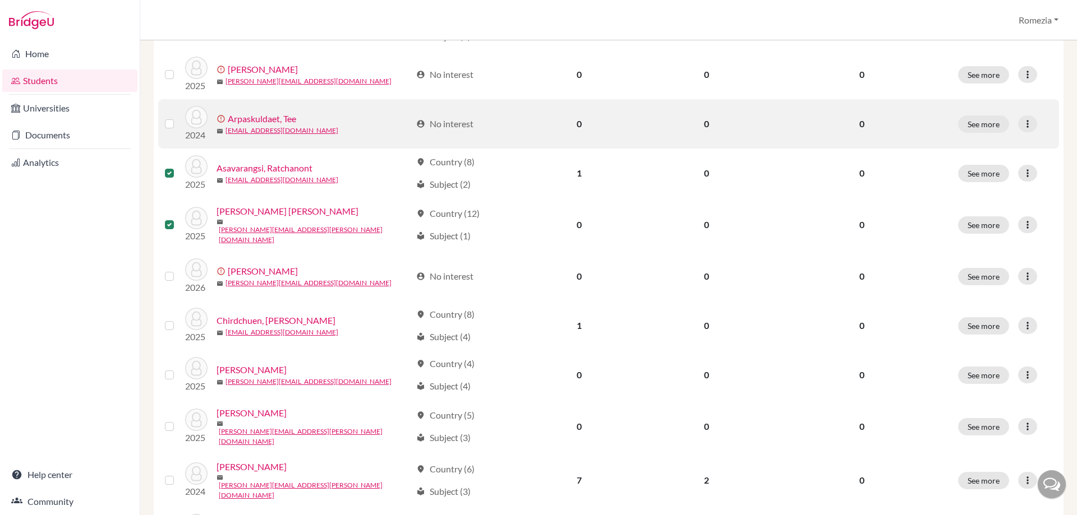
click at [170, 133] on td at bounding box center [171, 123] width 27 height 49
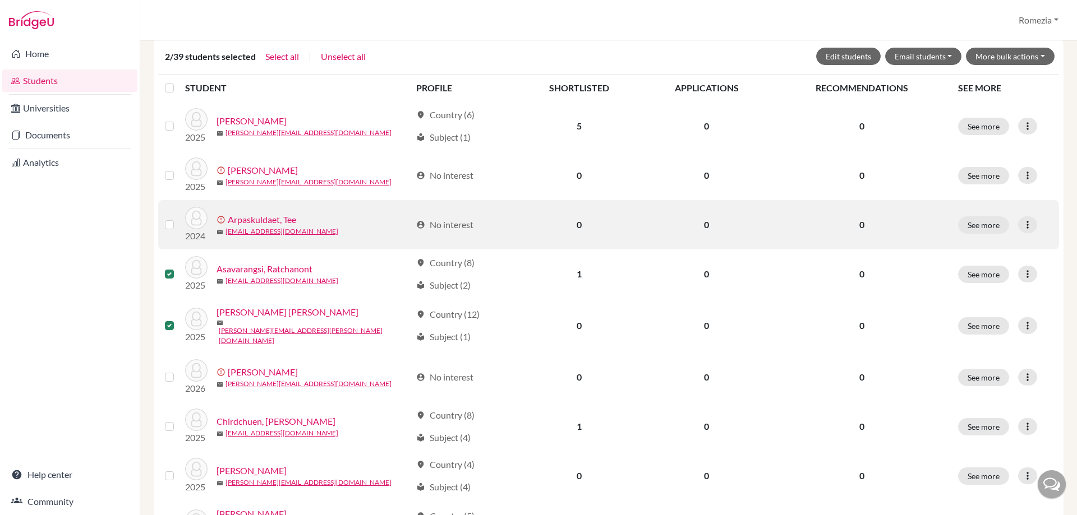
scroll to position [92, 0]
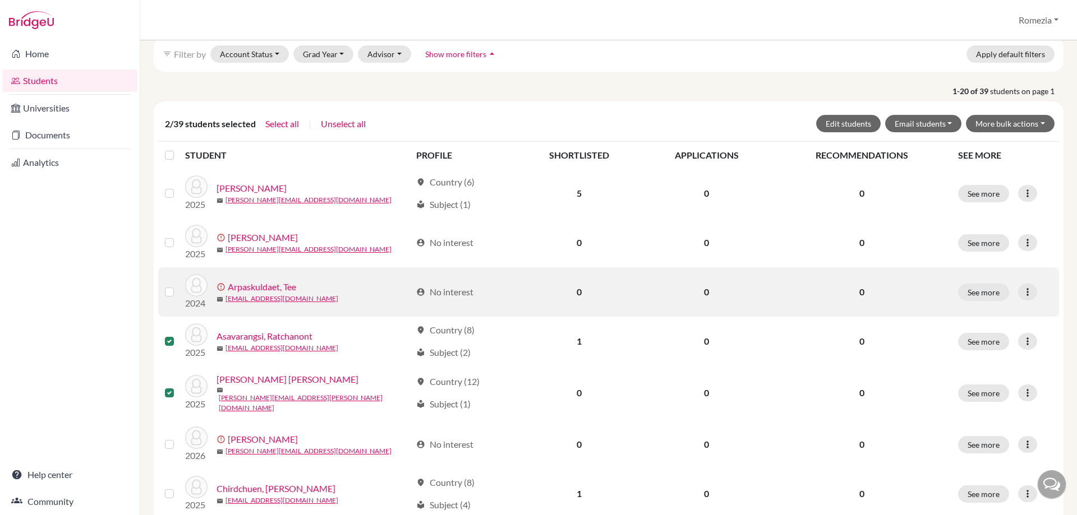
click at [178, 285] on label at bounding box center [178, 285] width 0 height 0
click at [0, 0] on input "checkbox" at bounding box center [0, 0] width 0 height 0
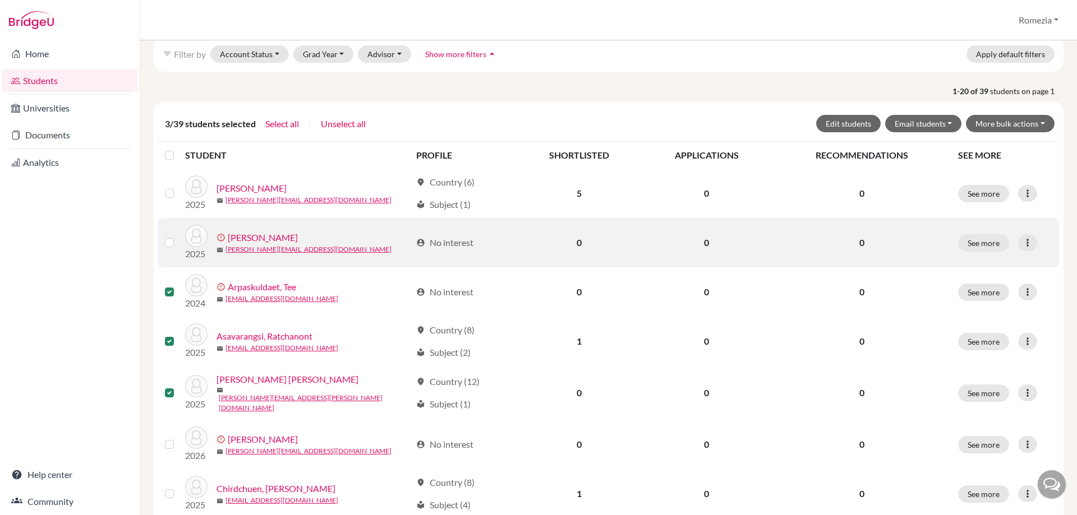
click at [178, 236] on label at bounding box center [178, 236] width 0 height 0
click at [0, 0] on input "checkbox" at bounding box center [0, 0] width 0 height 0
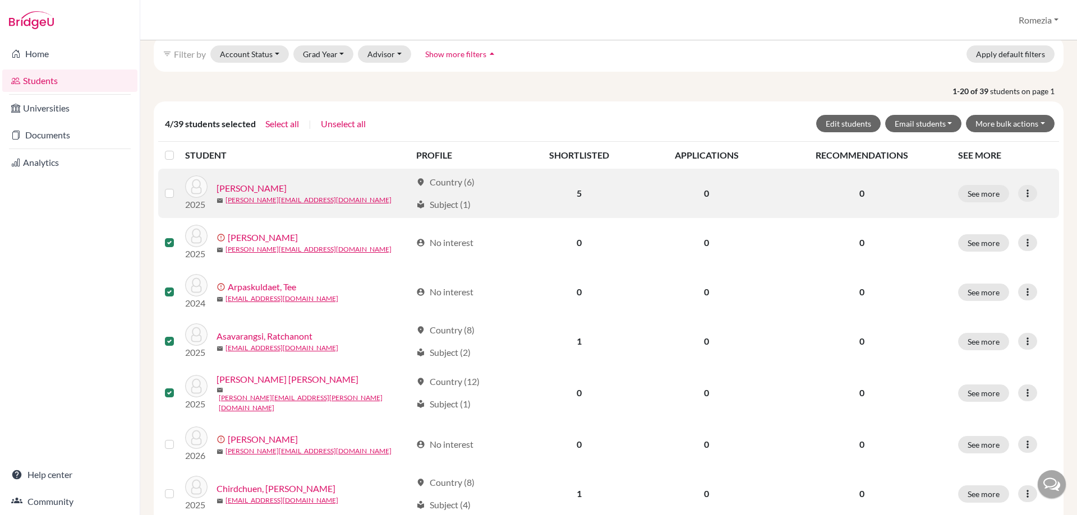
click at [178, 187] on label at bounding box center [178, 187] width 0 height 0
click at [0, 0] on input "checkbox" at bounding box center [0, 0] width 0 height 0
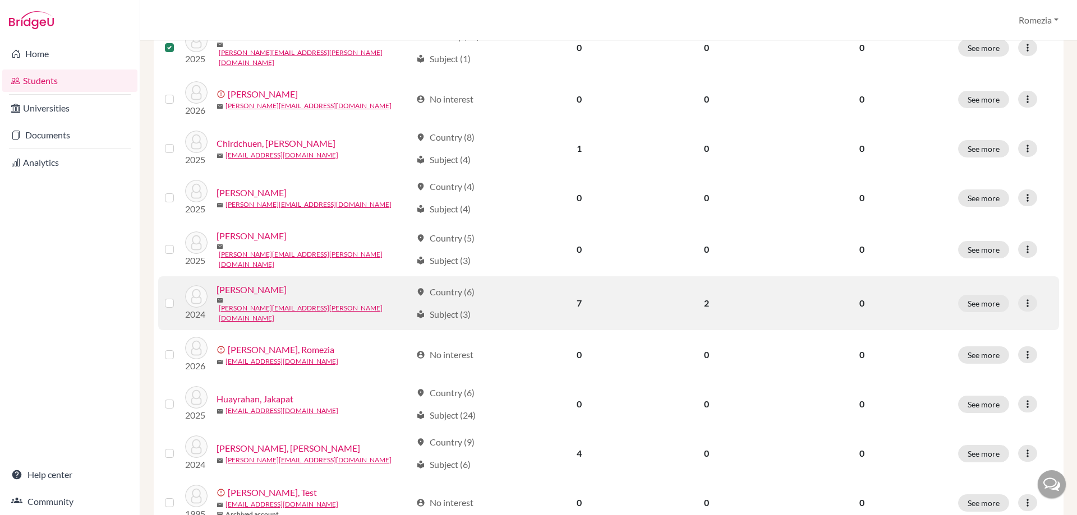
scroll to position [372, 0]
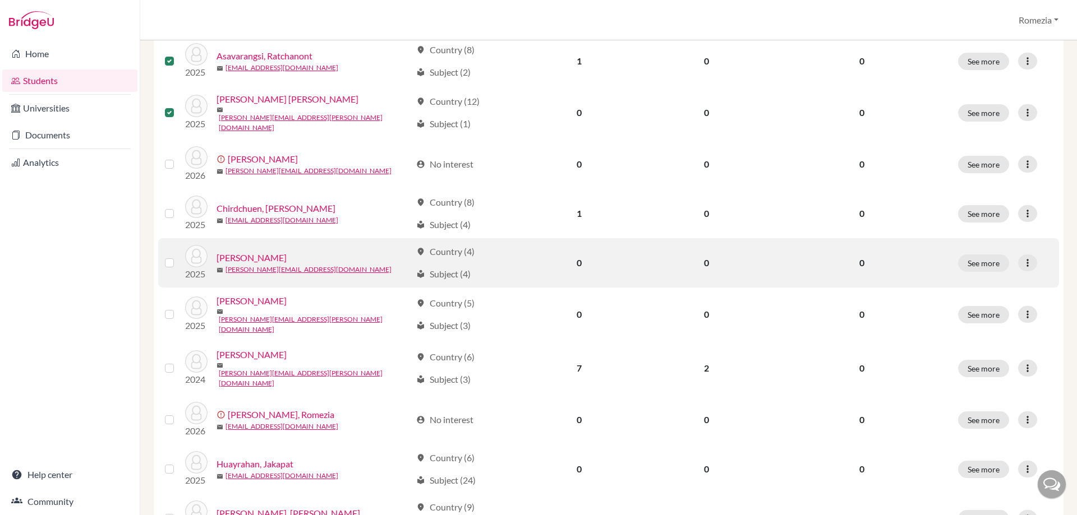
click at [178, 256] on label at bounding box center [178, 256] width 0 height 0
click at [0, 0] on input "checkbox" at bounding box center [0, 0] width 0 height 0
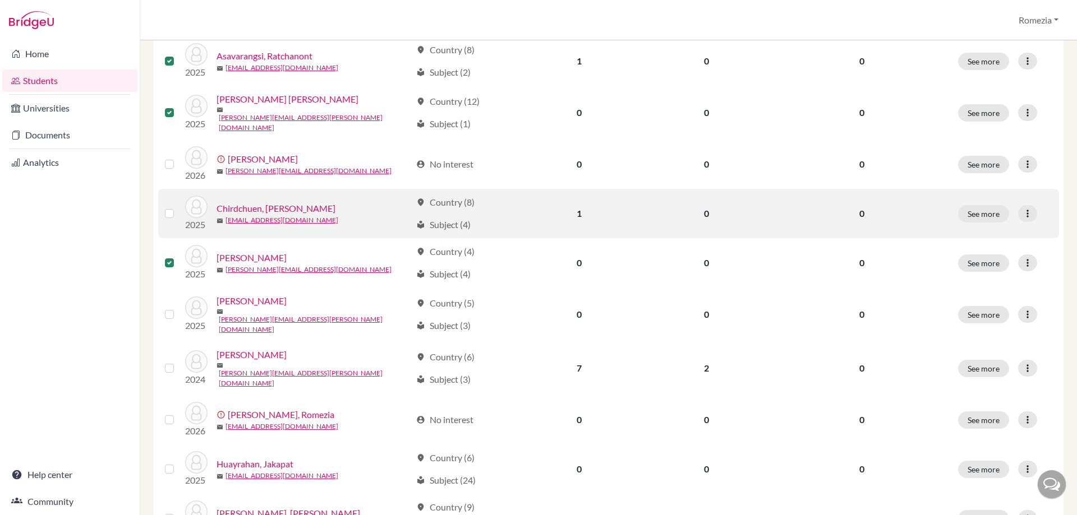
click at [178, 207] on label at bounding box center [178, 207] width 0 height 0
click at [0, 0] on input "checkbox" at bounding box center [0, 0] width 0 height 0
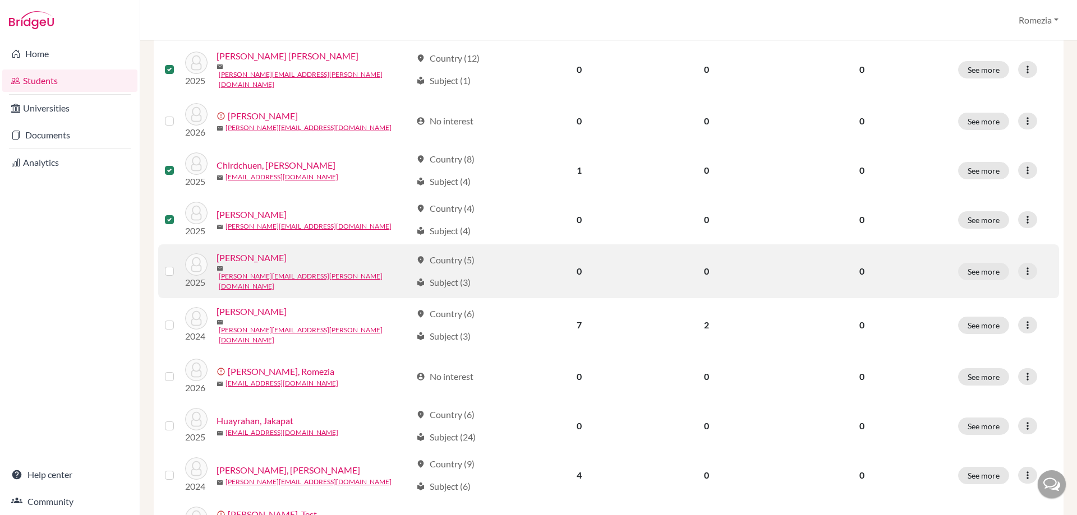
scroll to position [484, 0]
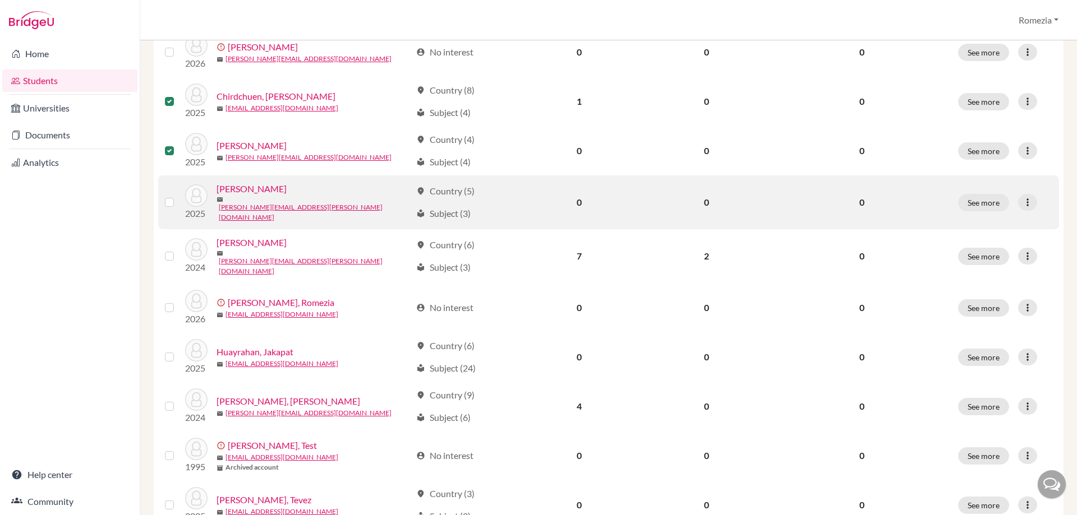
drag, startPoint x: 171, startPoint y: 198, endPoint x: 169, endPoint y: 221, distance: 23.6
click at [178, 196] on label at bounding box center [178, 196] width 0 height 0
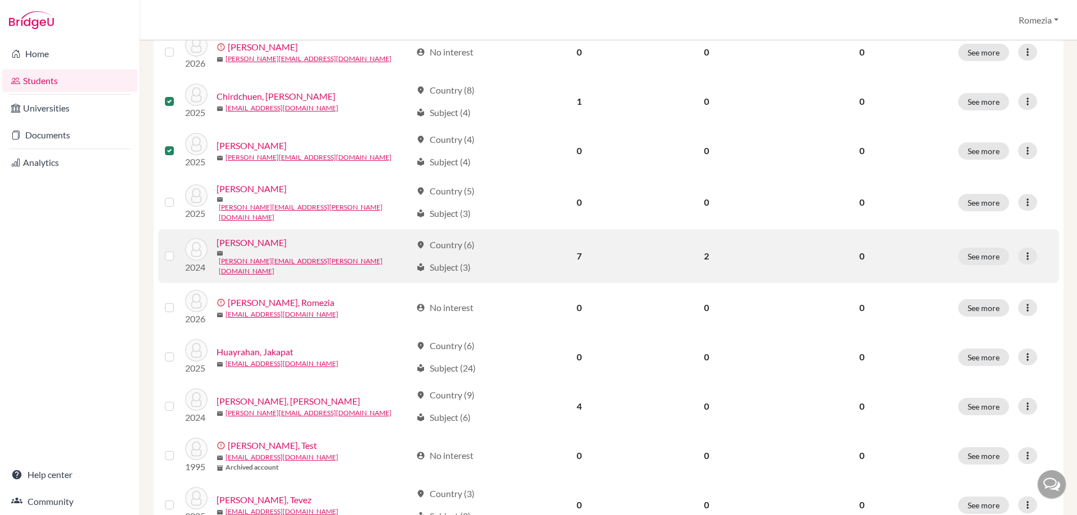
click at [0, 0] on input "checkbox" at bounding box center [0, 0] width 0 height 0
drag, startPoint x: 170, startPoint y: 244, endPoint x: 169, endPoint y: 252, distance: 7.4
click at [178, 250] on label at bounding box center [178, 250] width 0 height 0
click at [0, 0] on input "checkbox" at bounding box center [0, 0] width 0 height 0
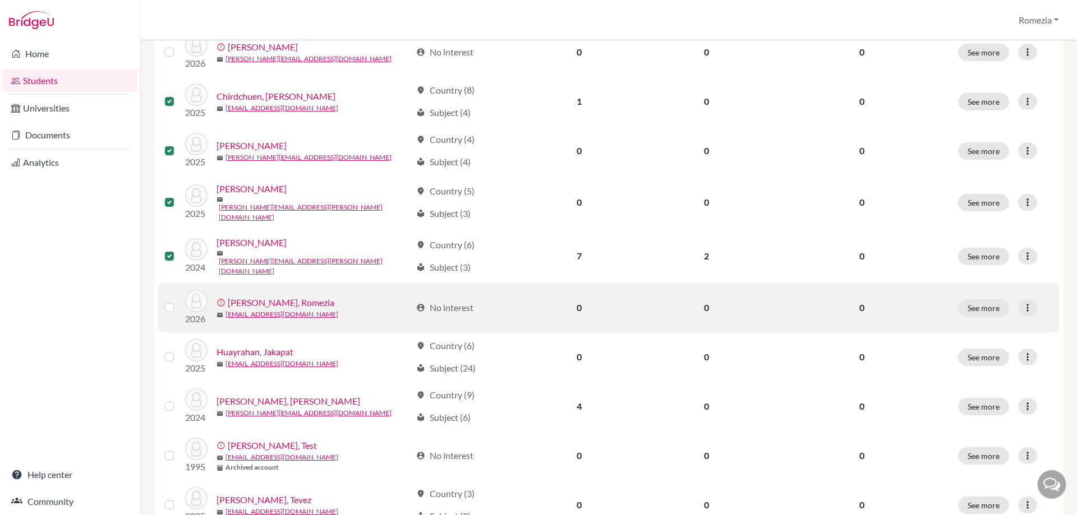
click at [168, 301] on div at bounding box center [171, 307] width 13 height 13
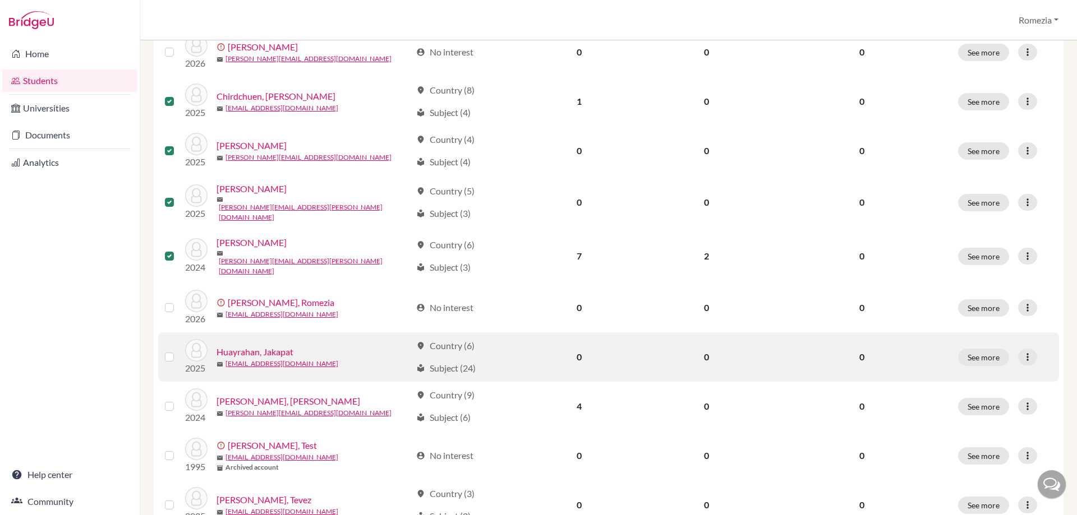
click at [178, 350] on label at bounding box center [178, 350] width 0 height 0
click at [0, 0] on input "checkbox" at bounding box center [0, 0] width 0 height 0
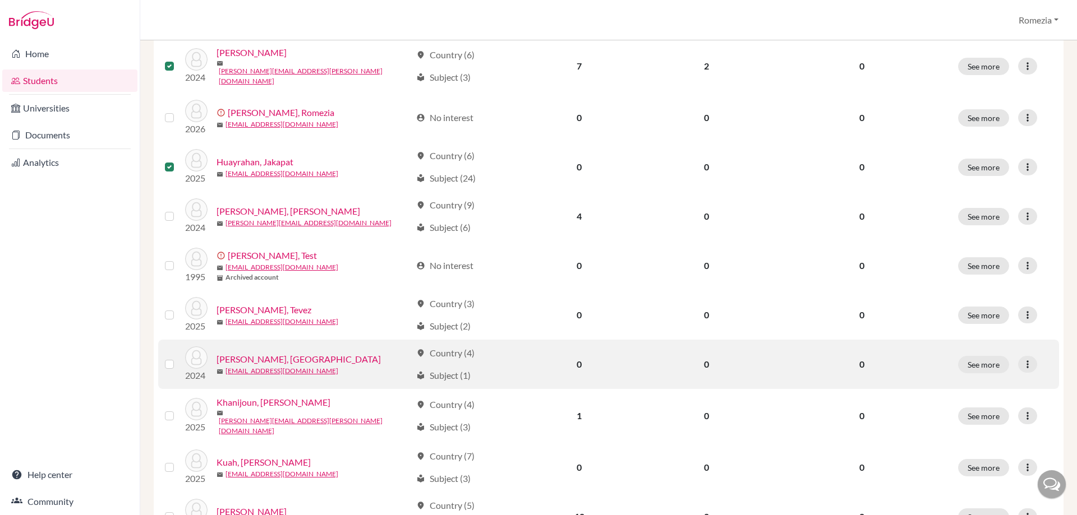
scroll to position [709, 0]
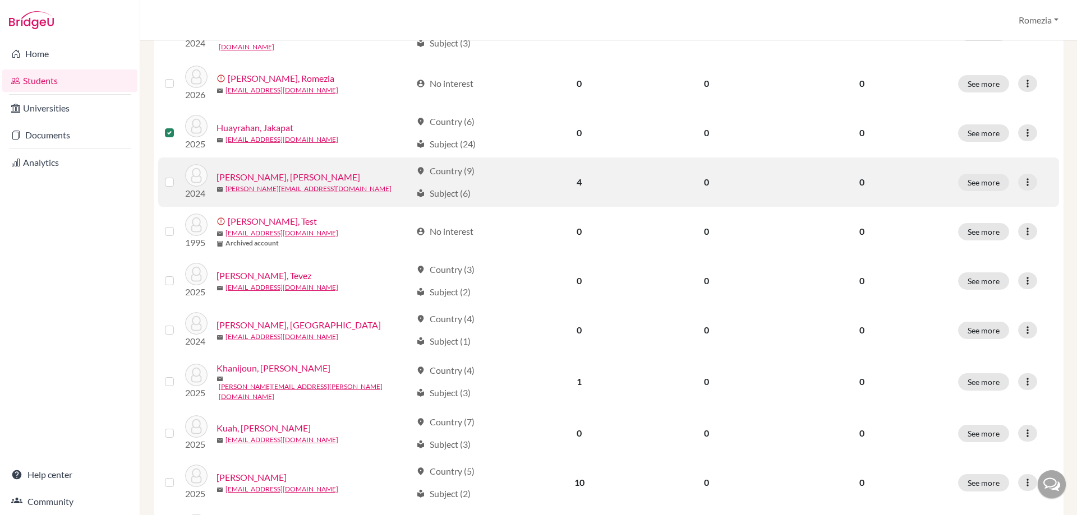
click at [178, 176] on label at bounding box center [178, 176] width 0 height 0
click at [0, 0] on input "checkbox" at bounding box center [0, 0] width 0 height 0
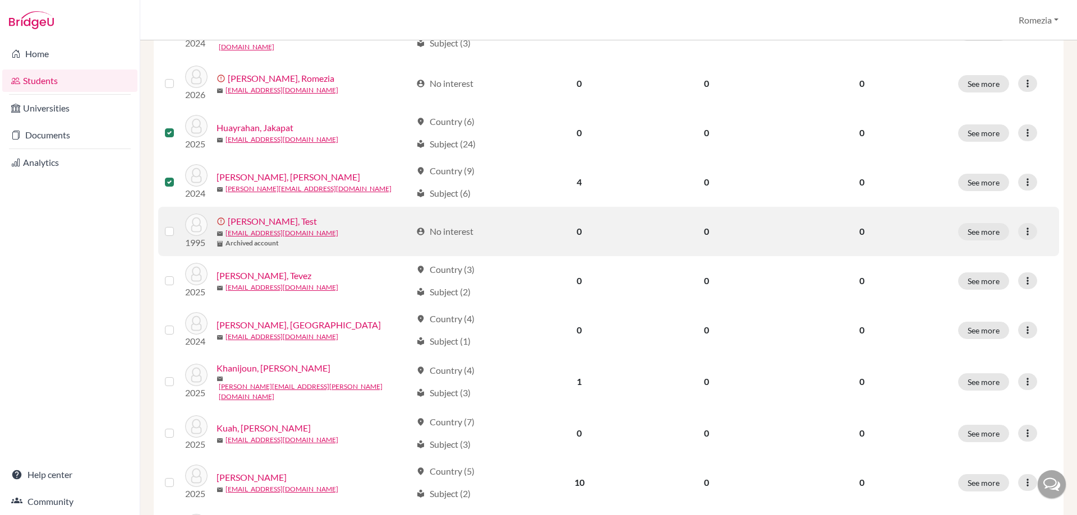
drag, startPoint x: 168, startPoint y: 220, endPoint x: 169, endPoint y: 229, distance: 9.5
click at [178, 225] on label at bounding box center [178, 225] width 0 height 0
click at [0, 0] on input "checkbox" at bounding box center [0, 0] width 0 height 0
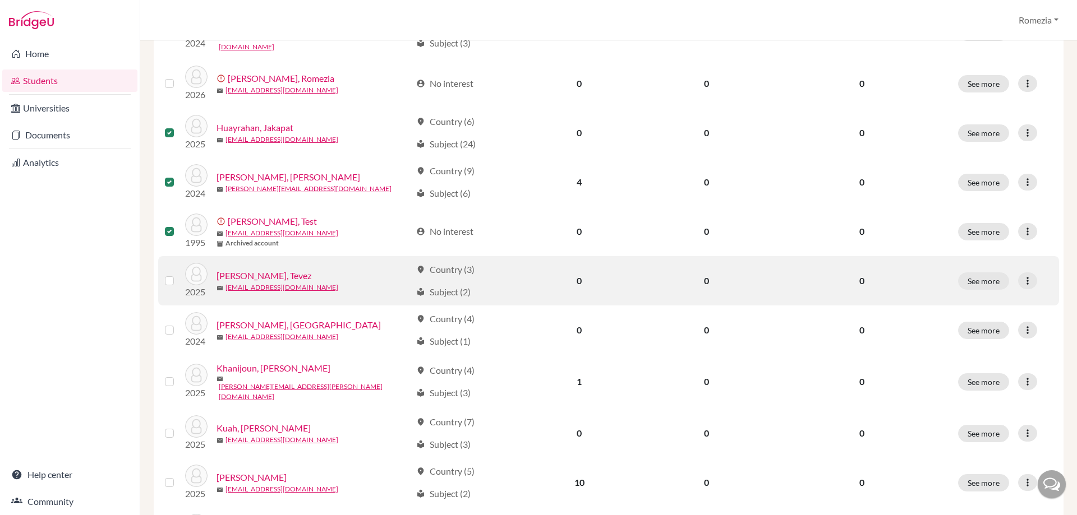
click at [178, 274] on label at bounding box center [178, 274] width 0 height 0
click at [0, 0] on input "checkbox" at bounding box center [0, 0] width 0 height 0
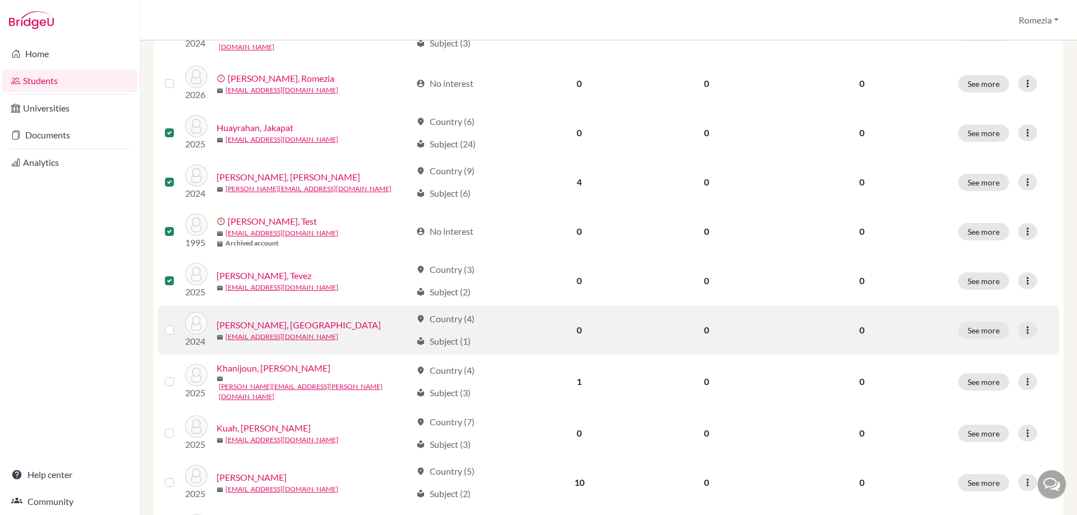
click at [178, 324] on label at bounding box center [178, 324] width 0 height 0
click at [0, 0] on input "checkbox" at bounding box center [0, 0] width 0 height 0
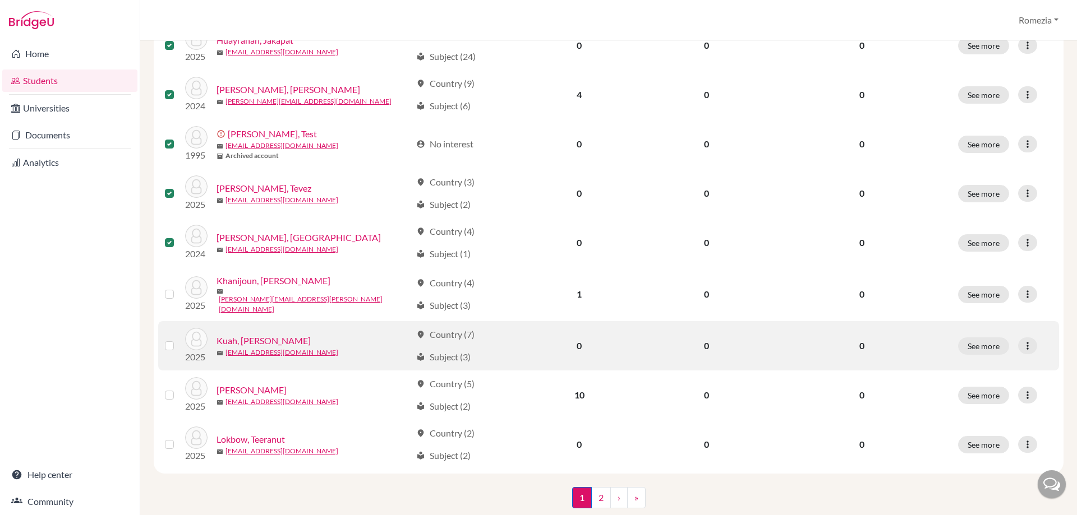
scroll to position [807, 0]
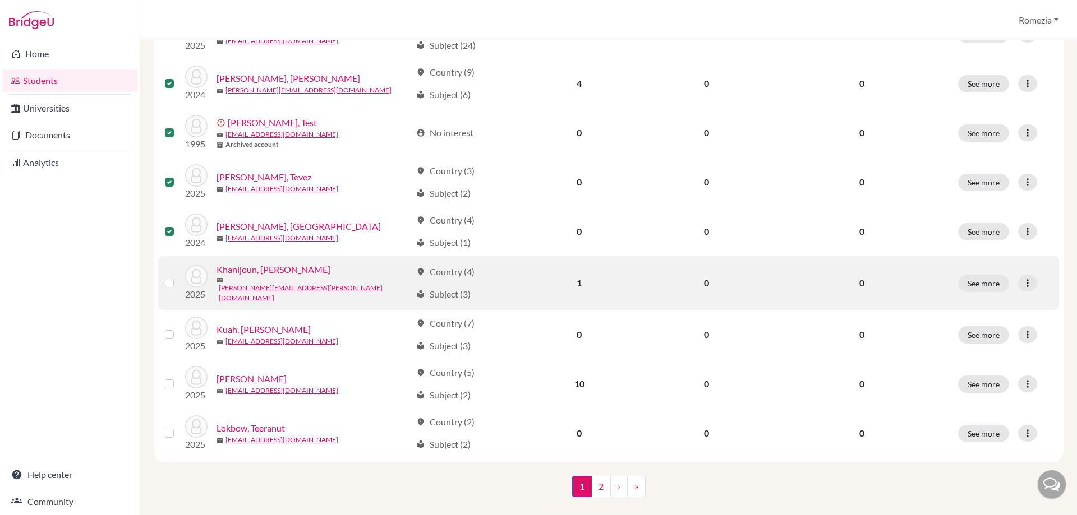
click at [178, 276] on label at bounding box center [178, 276] width 0 height 0
click at [0, 0] on input "checkbox" at bounding box center [0, 0] width 0 height 0
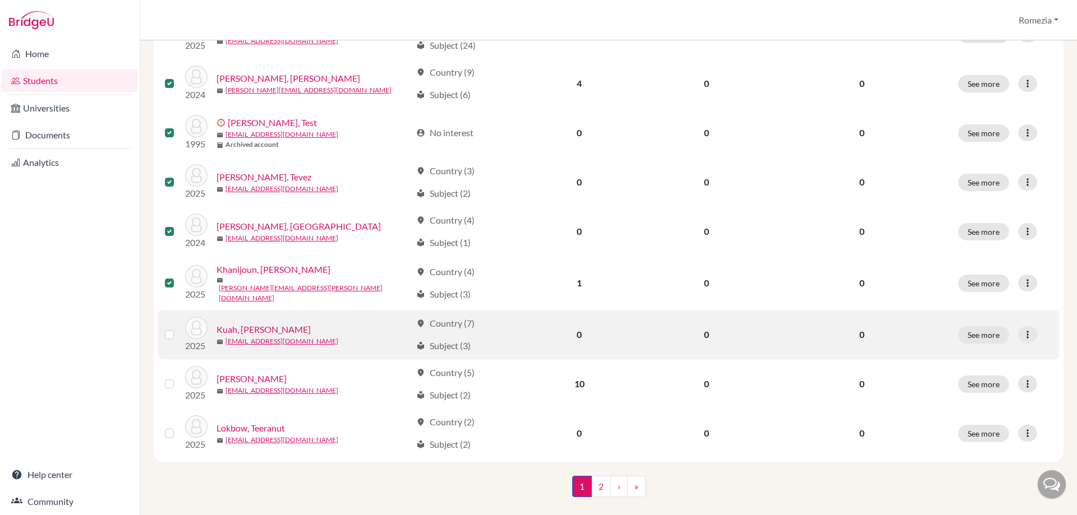
click at [178, 328] on label at bounding box center [178, 328] width 0 height 0
click at [0, 0] on input "checkbox" at bounding box center [0, 0] width 0 height 0
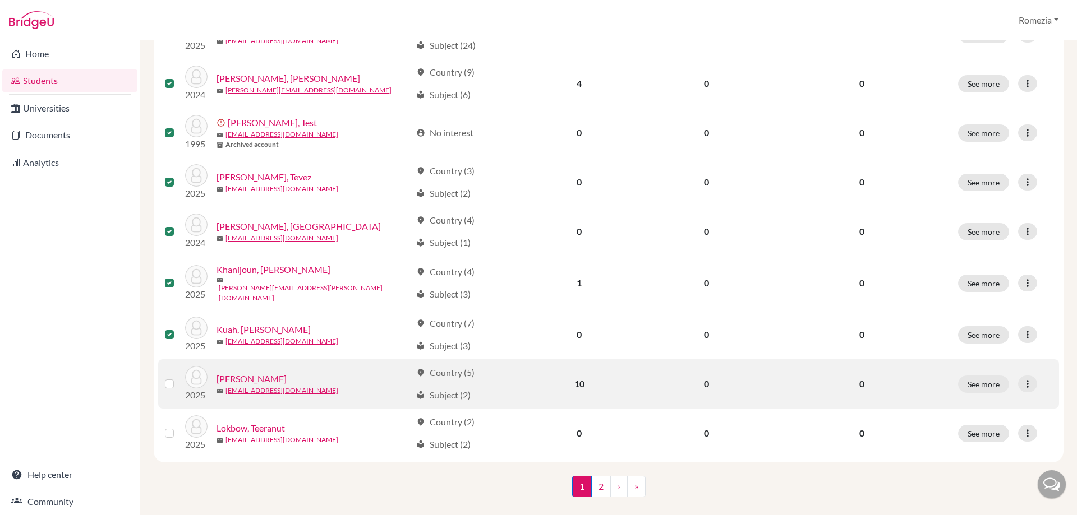
click at [178, 377] on label at bounding box center [178, 377] width 0 height 0
click at [0, 0] on input "checkbox" at bounding box center [0, 0] width 0 height 0
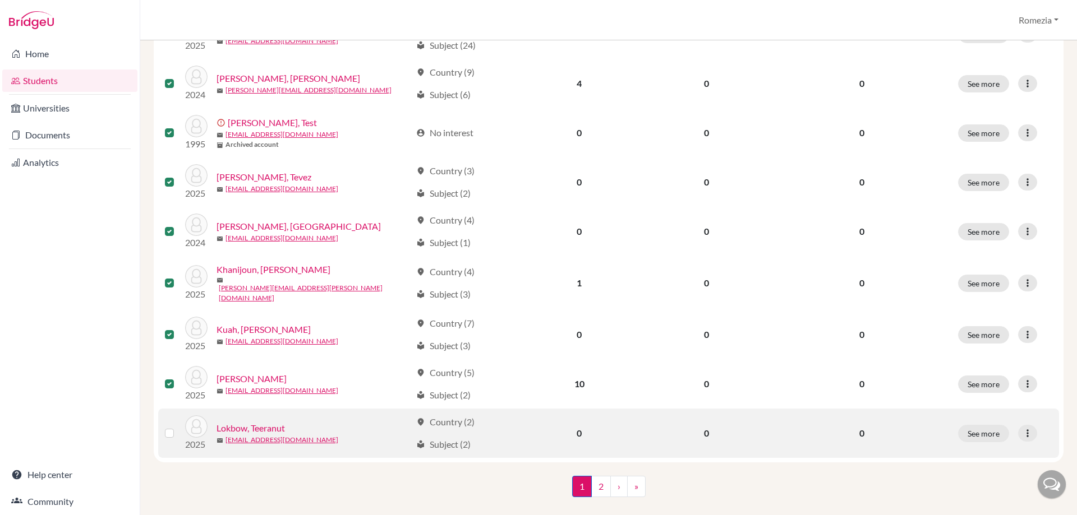
click at [167, 427] on div at bounding box center [171, 433] width 13 height 13
click at [178, 427] on label at bounding box center [178, 427] width 0 height 0
click at [0, 0] on input "checkbox" at bounding box center [0, 0] width 0 height 0
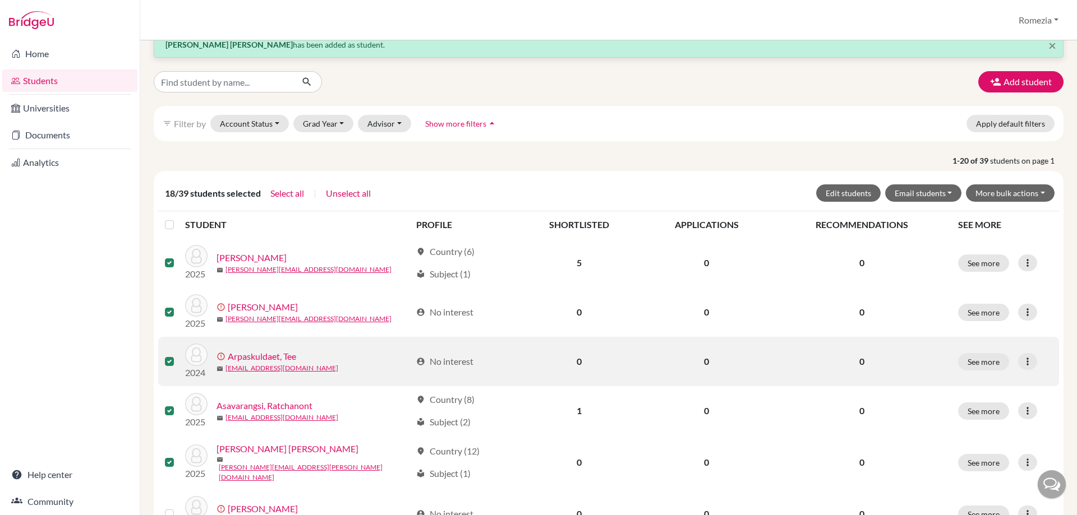
scroll to position [0, 0]
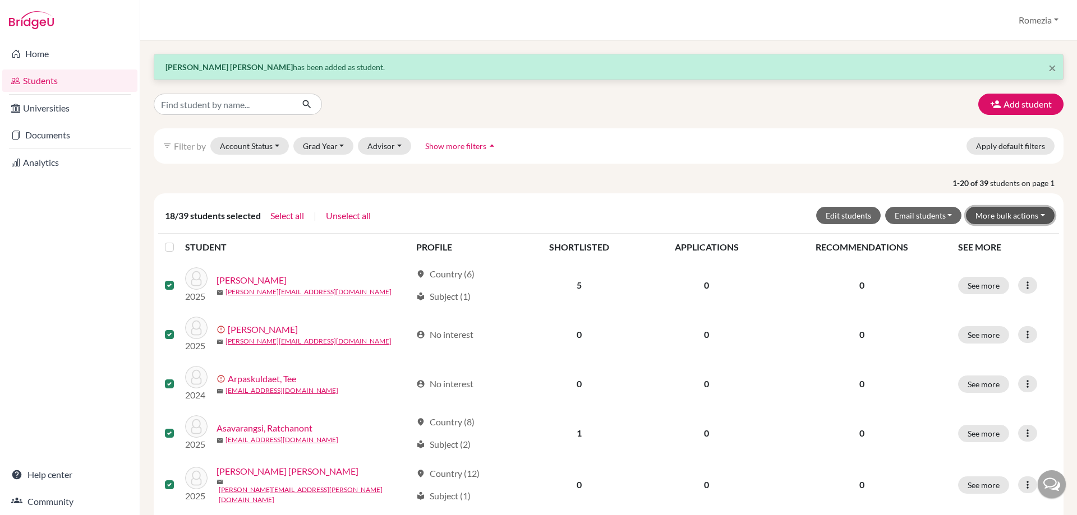
click at [1007, 217] on button "More bulk actions" at bounding box center [1010, 215] width 89 height 17
click at [988, 239] on button "Archive" at bounding box center [1002, 239] width 101 height 18
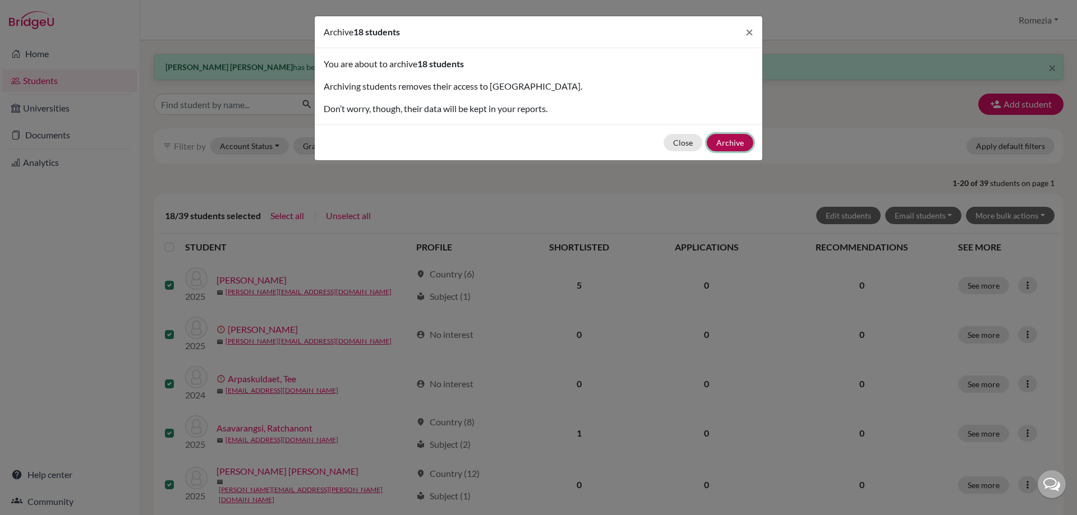
click at [728, 147] on button "Archive" at bounding box center [730, 142] width 47 height 17
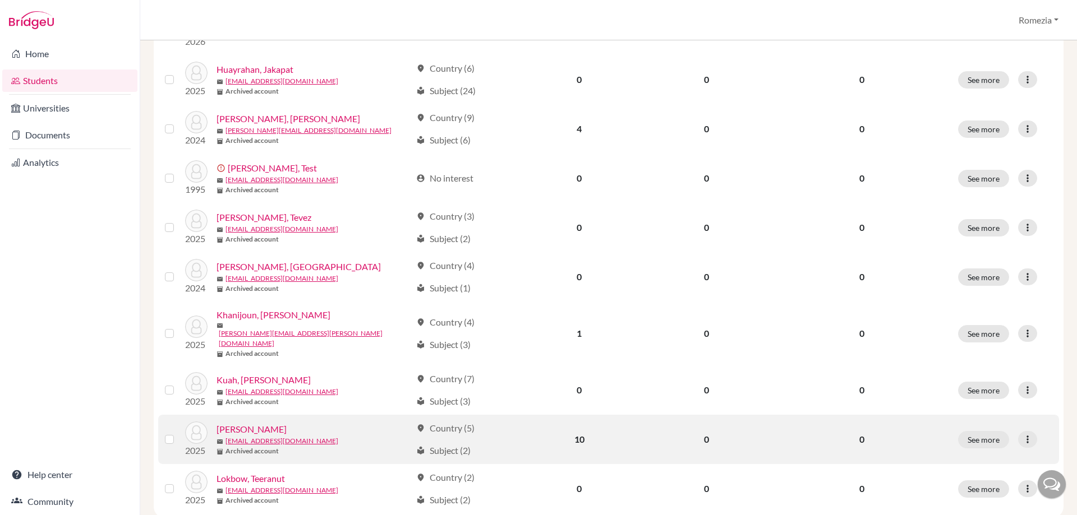
scroll to position [772, 0]
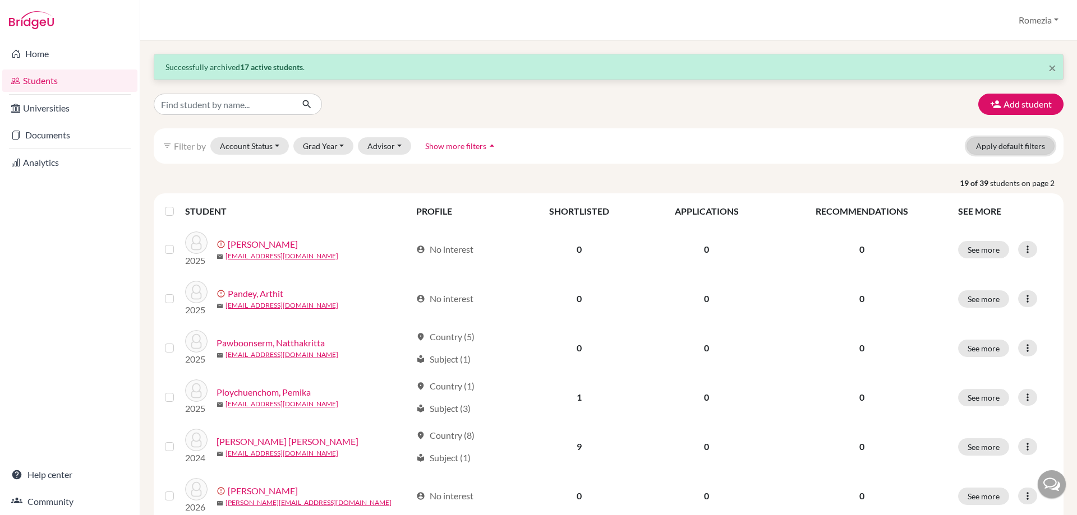
click at [1035, 141] on button "Apply default filters" at bounding box center [1010, 145] width 88 height 17
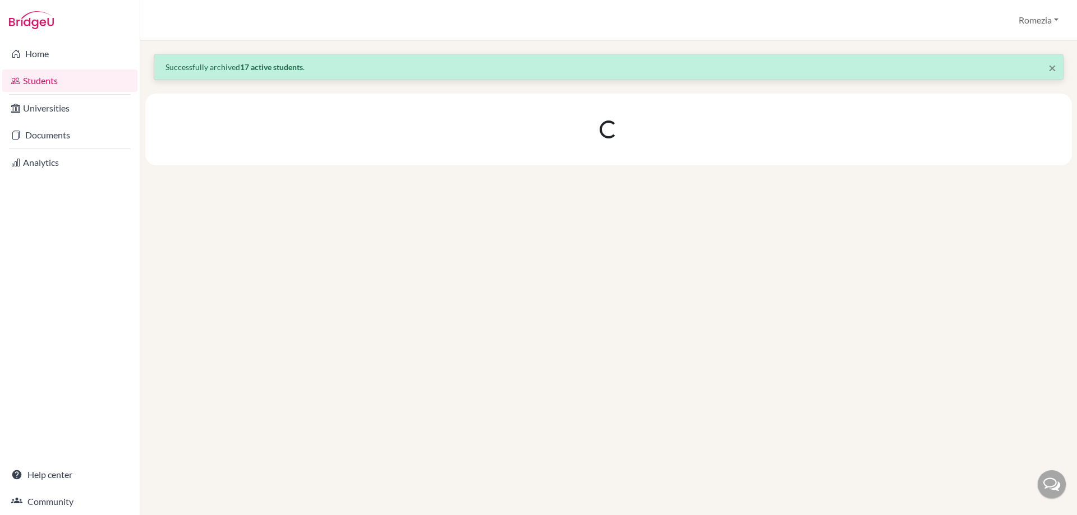
click at [1056, 66] on div "× Successfully archived 17 active students ." at bounding box center [608, 66] width 908 height 25
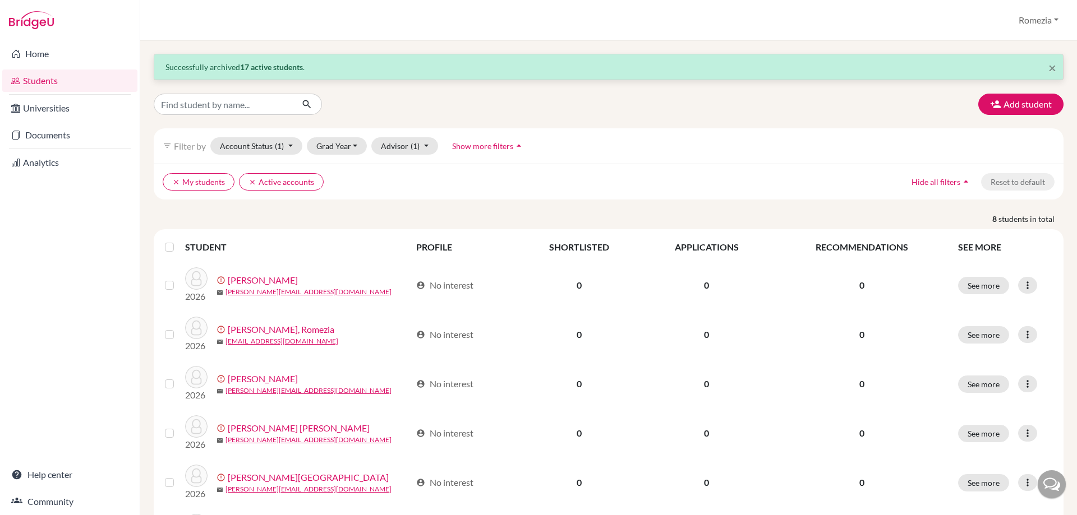
click at [1055, 66] on div "× Successfully archived 17 active students ." at bounding box center [608, 67] width 926 height 26
click at [1048, 66] on span "×" at bounding box center [1052, 67] width 8 height 16
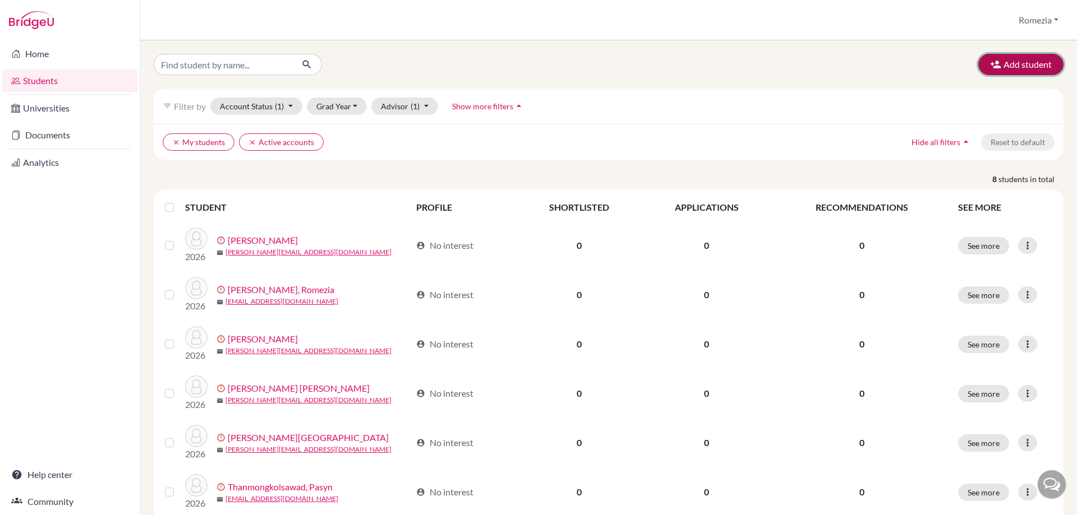
click at [1045, 66] on button "Add student" at bounding box center [1020, 64] width 85 height 21
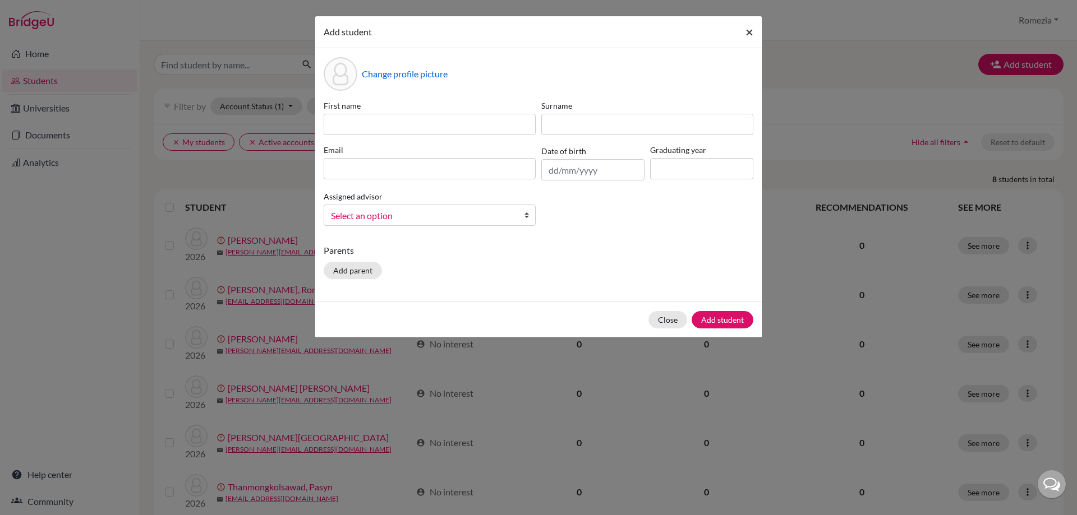
click at [751, 34] on span "×" at bounding box center [749, 32] width 8 height 16
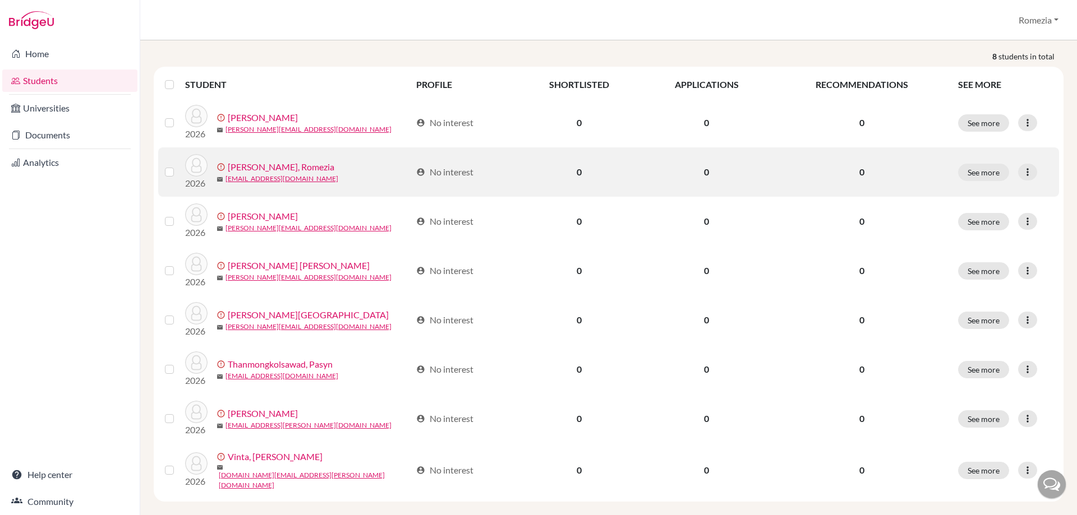
scroll to position [132, 0]
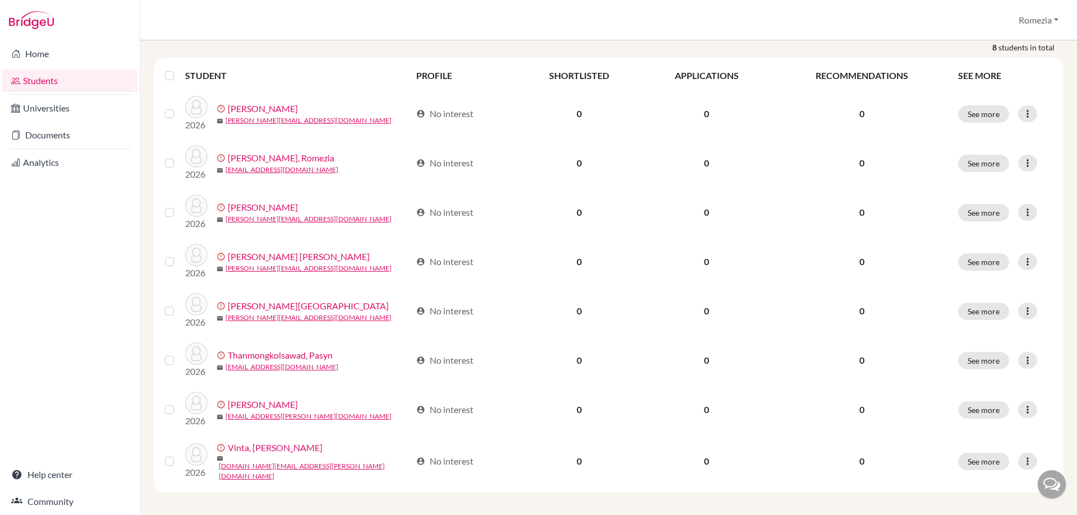
click at [178, 69] on label at bounding box center [178, 69] width 0 height 0
click at [0, 0] on input "checkbox" at bounding box center [0, 0] width 0 height 0
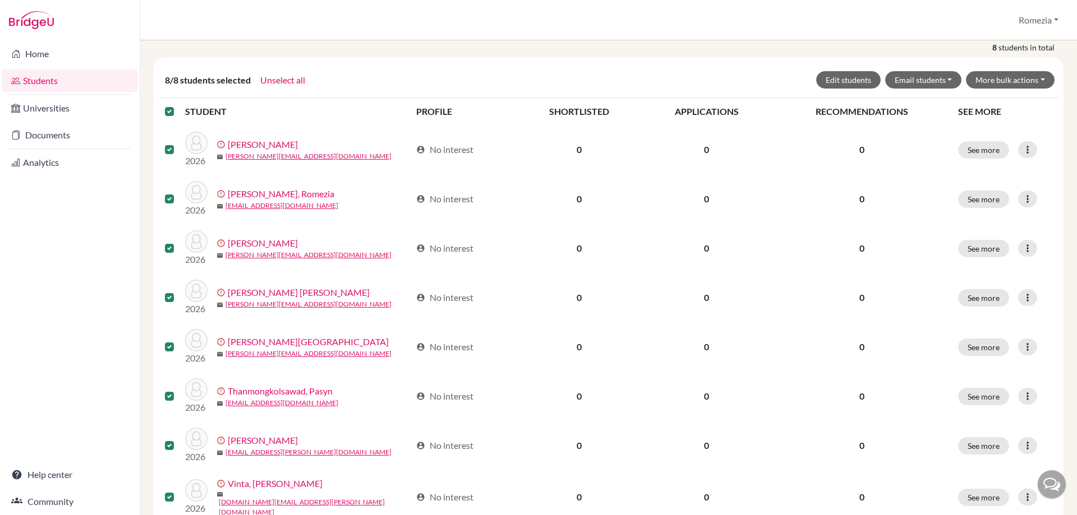
click at [178, 105] on label at bounding box center [178, 105] width 0 height 0
click at [0, 0] on input "checkbox" at bounding box center [0, 0] width 0 height 0
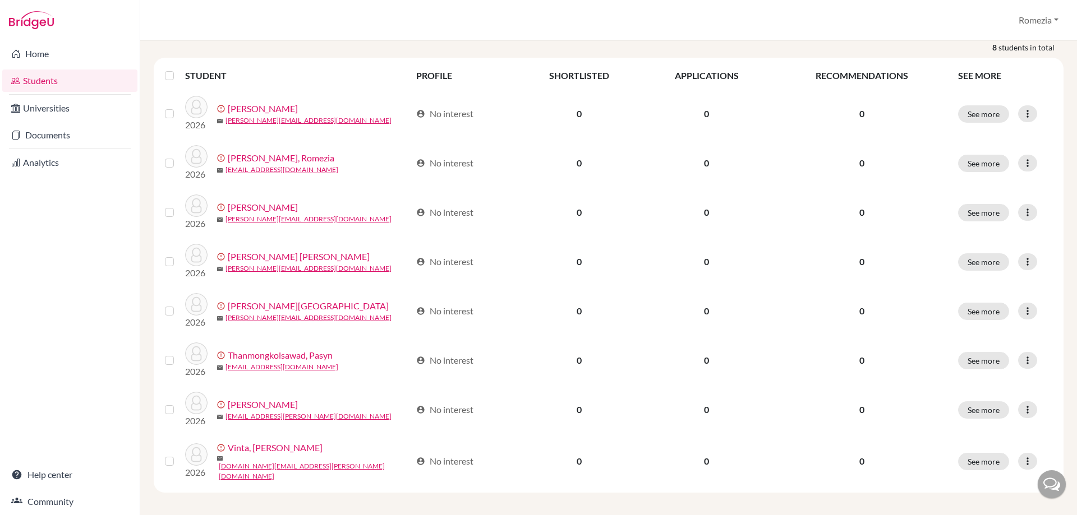
click at [153, 50] on p "8 students in total" at bounding box center [608, 47] width 926 height 12
click at [71, 58] on link "Home" at bounding box center [69, 54] width 135 height 22
